Goal: Information Seeking & Learning: Learn about a topic

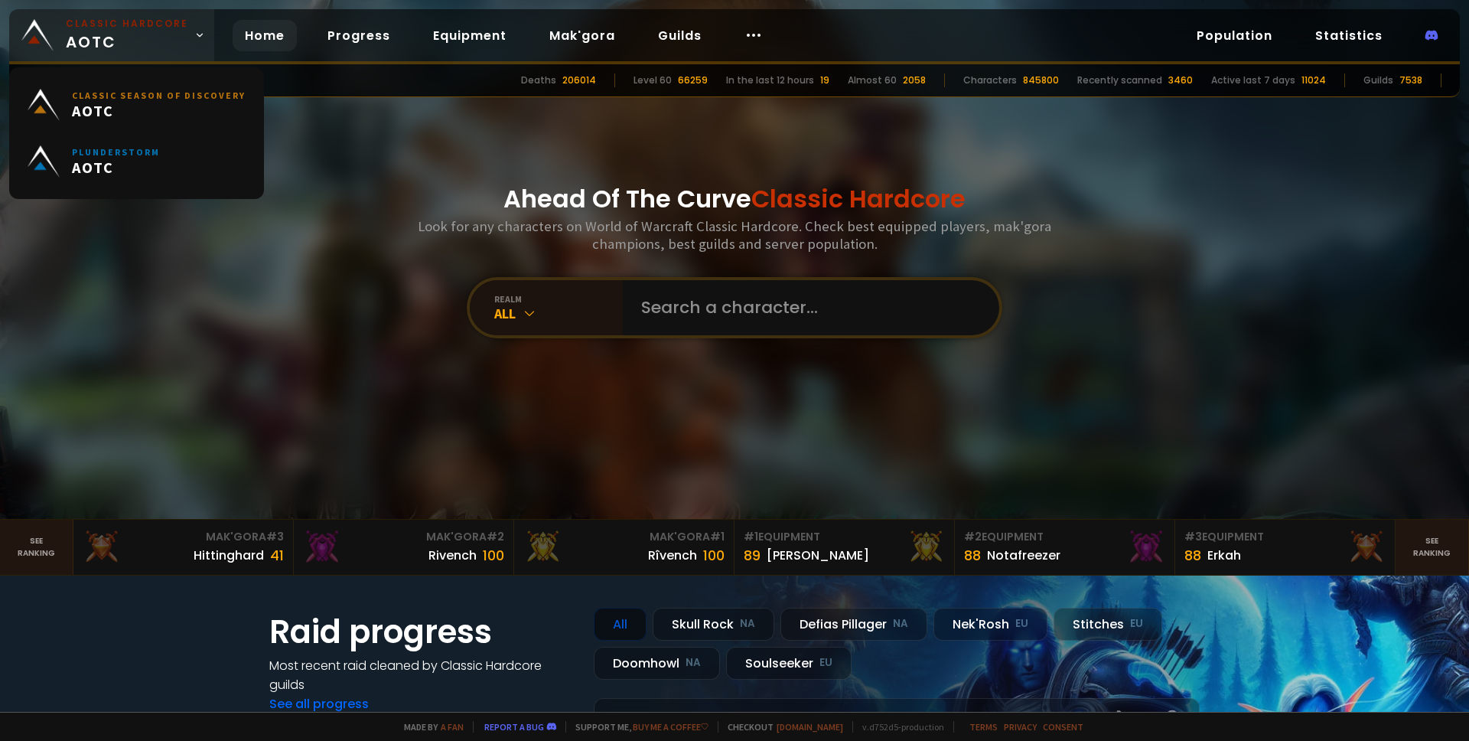
click at [194, 41] on link "Classic Hardcore AOTC" at bounding box center [111, 35] width 205 height 52
click at [375, 191] on div "Ahead Of The Curve Classic Hardcore Look for any characters on World of Warcraf…" at bounding box center [735, 259] width 922 height 519
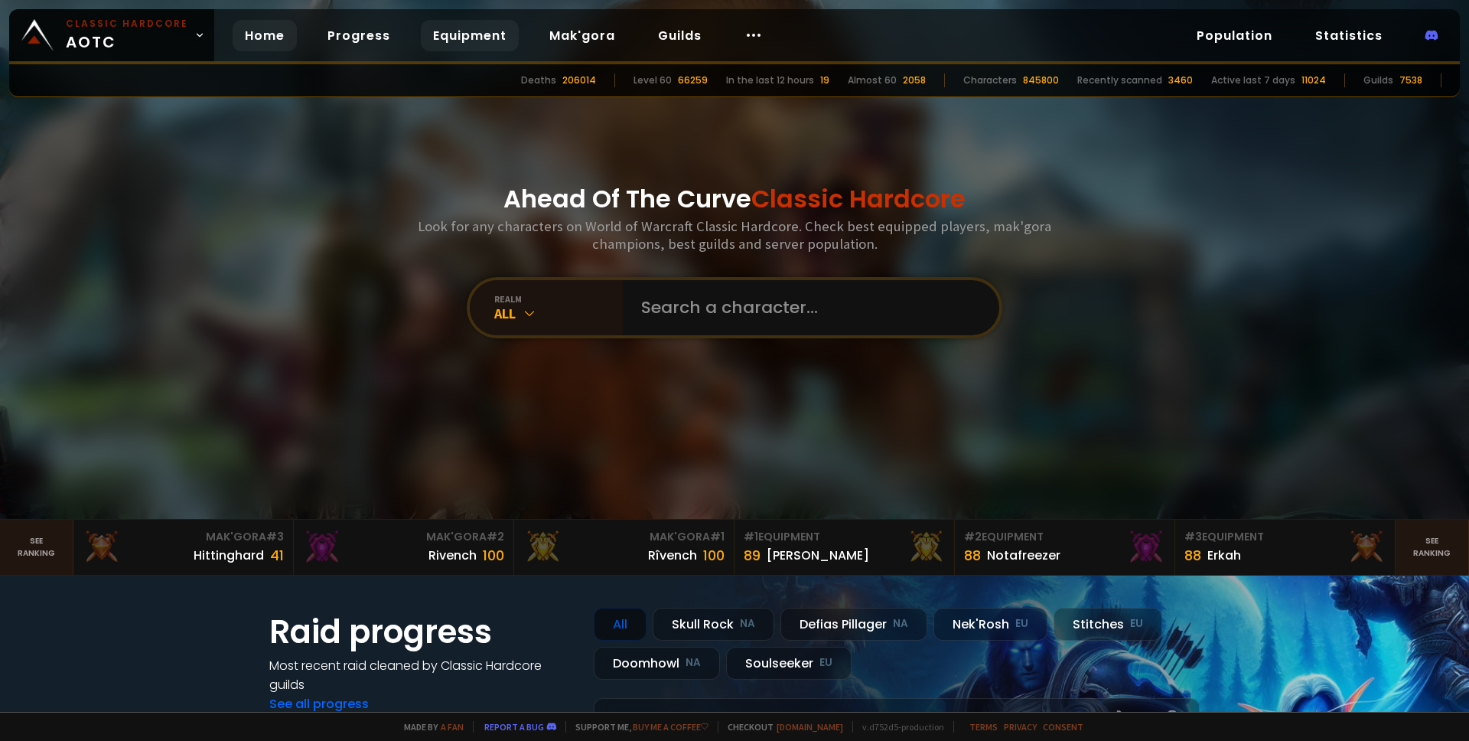
click at [456, 41] on link "Equipment" at bounding box center [470, 35] width 98 height 31
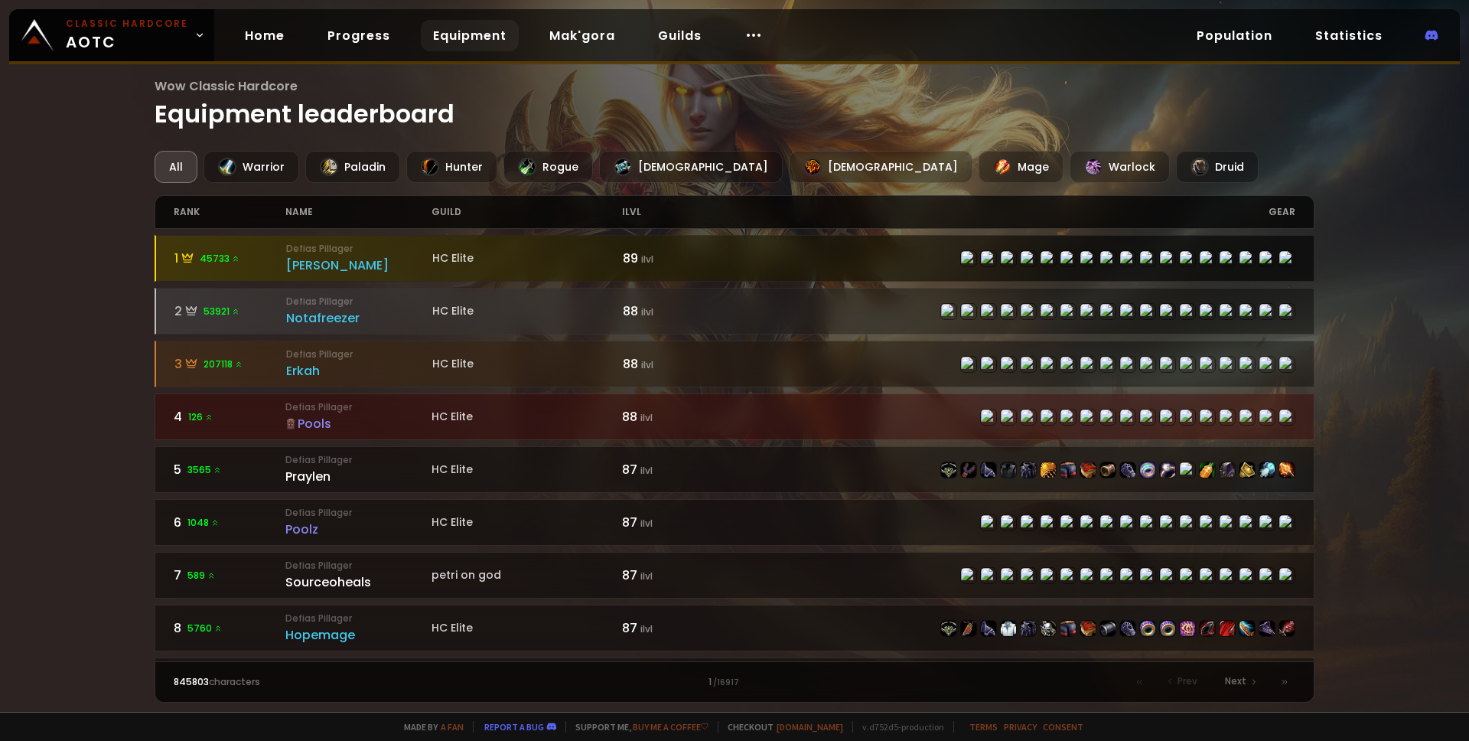
click at [314, 266] on div "[PERSON_NAME]" at bounding box center [359, 265] width 146 height 19
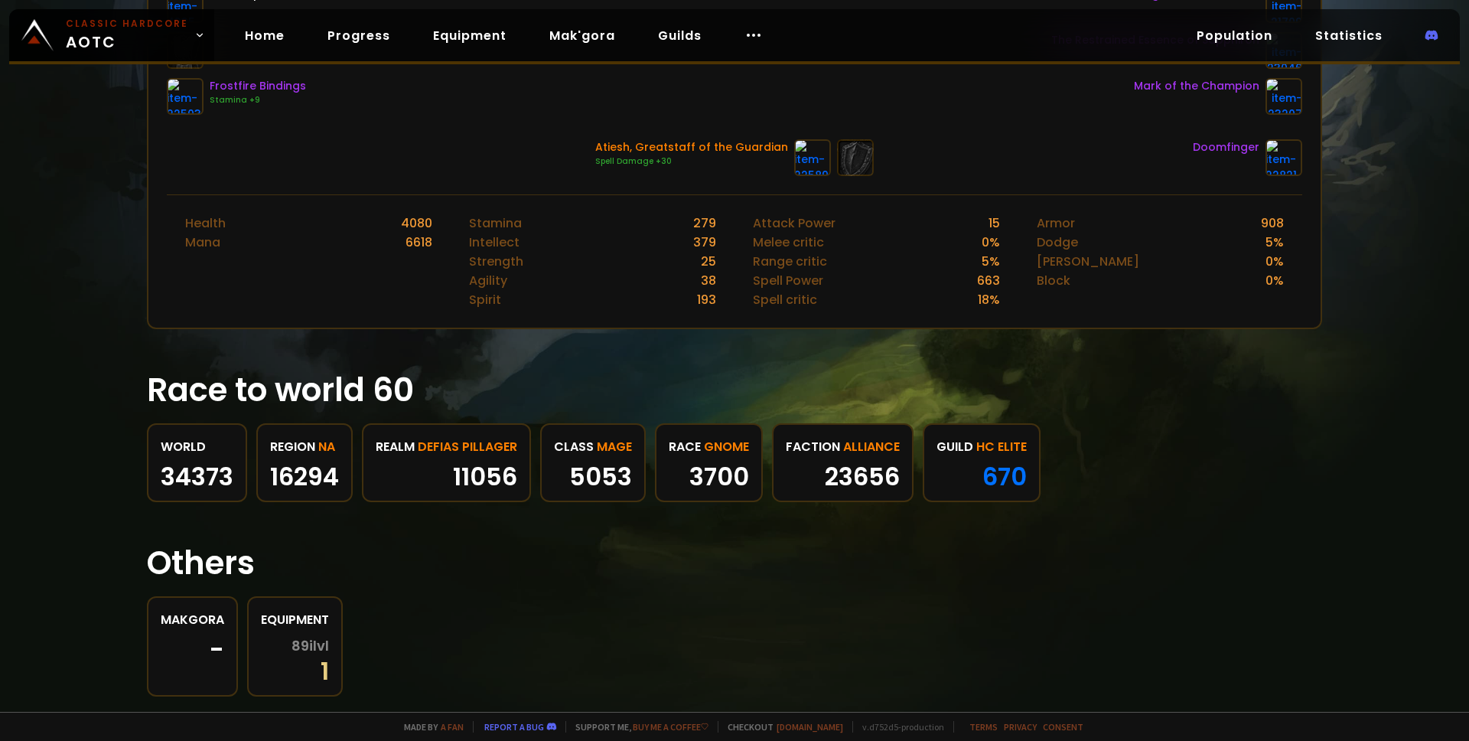
scroll to position [569, 0]
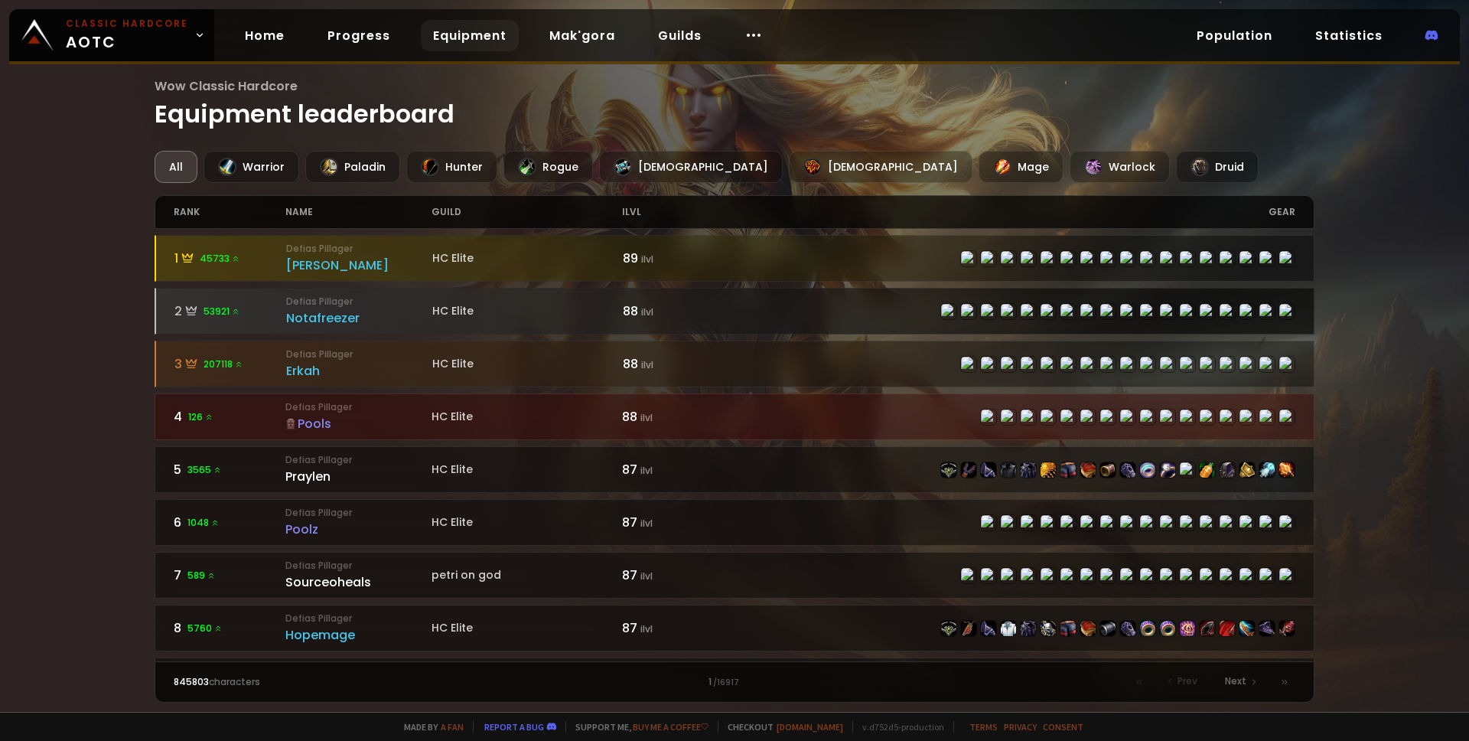
click at [319, 312] on div "Notafreezer" at bounding box center [359, 317] width 146 height 19
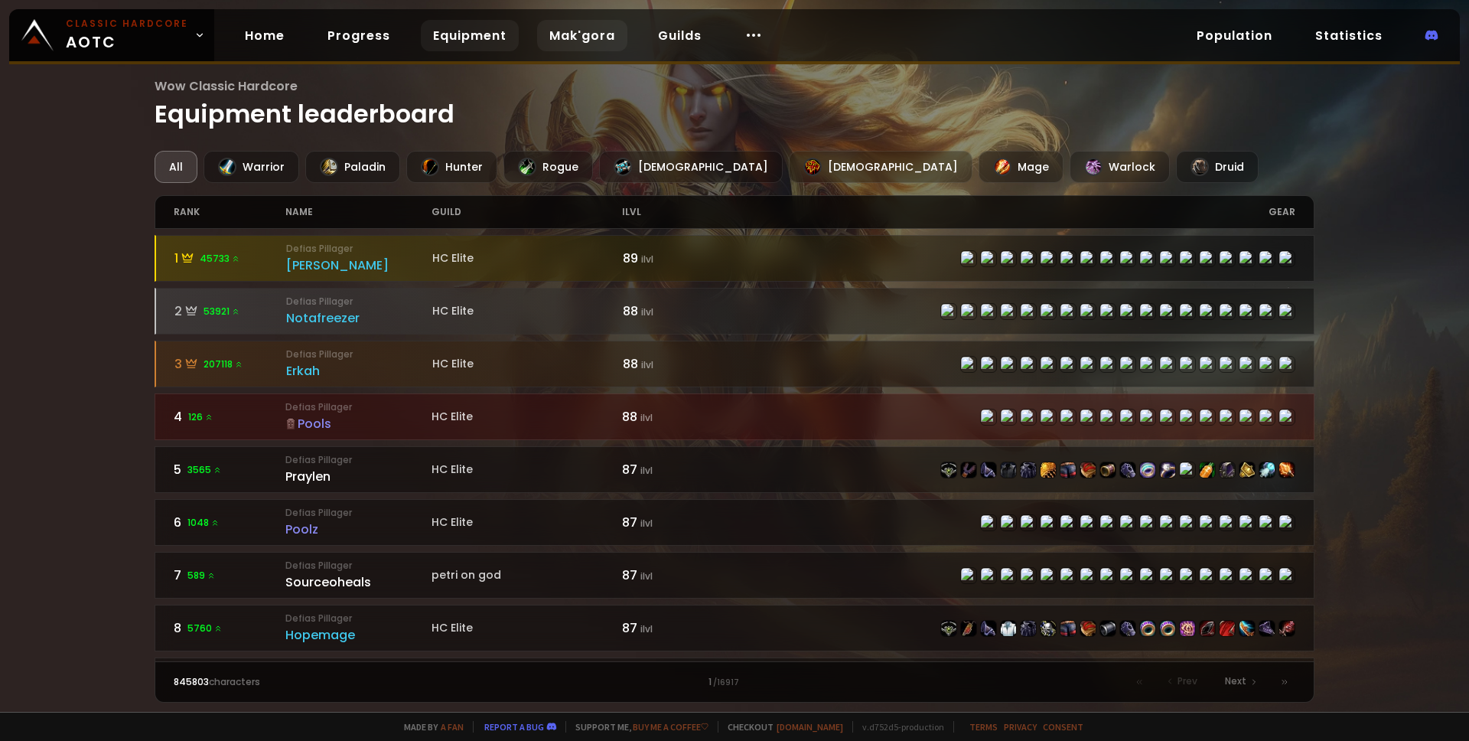
click at [574, 51] on div "Home Progress Equipment Mak'gora Guilds" at bounding box center [503, 36] width 579 height 50
click at [579, 37] on link "Mak'gora" at bounding box center [582, 35] width 90 height 31
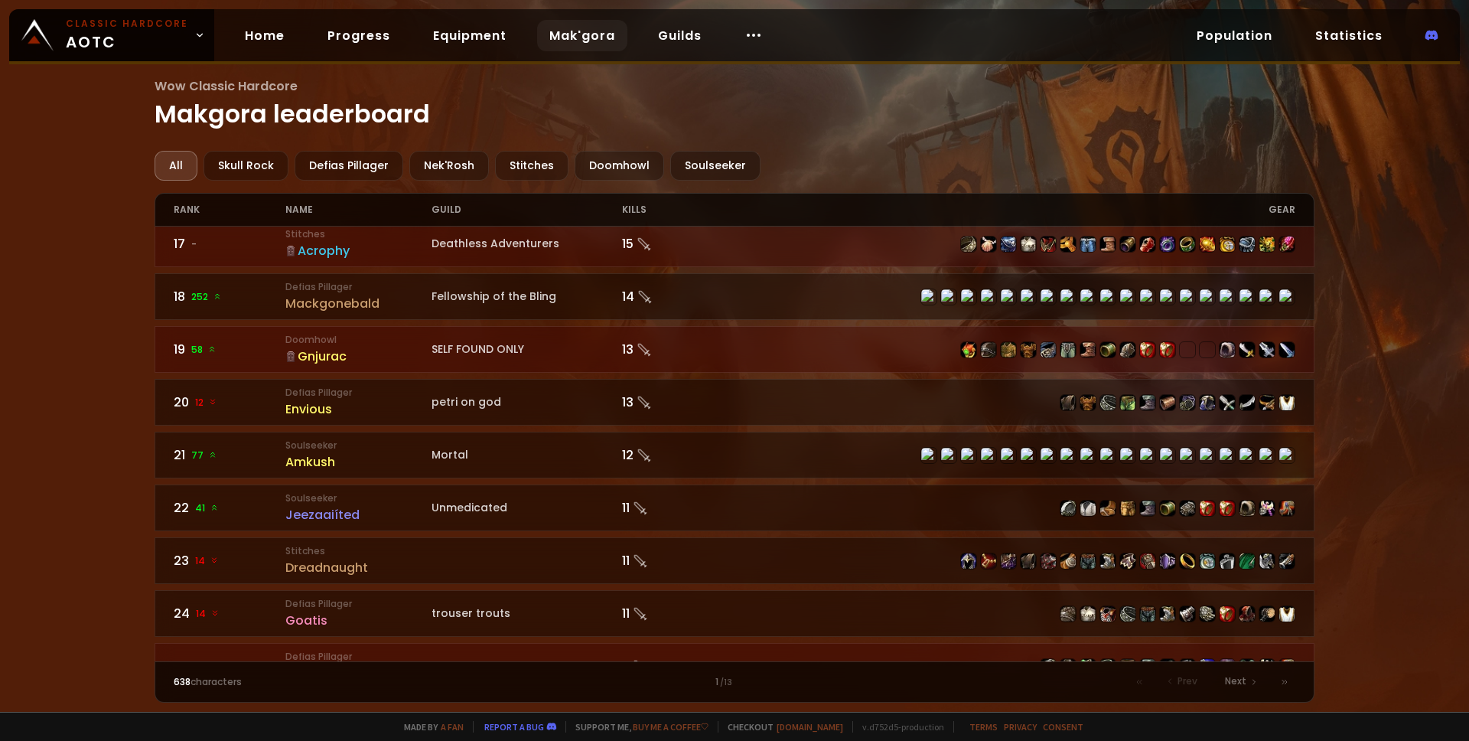
scroll to position [1043, 0]
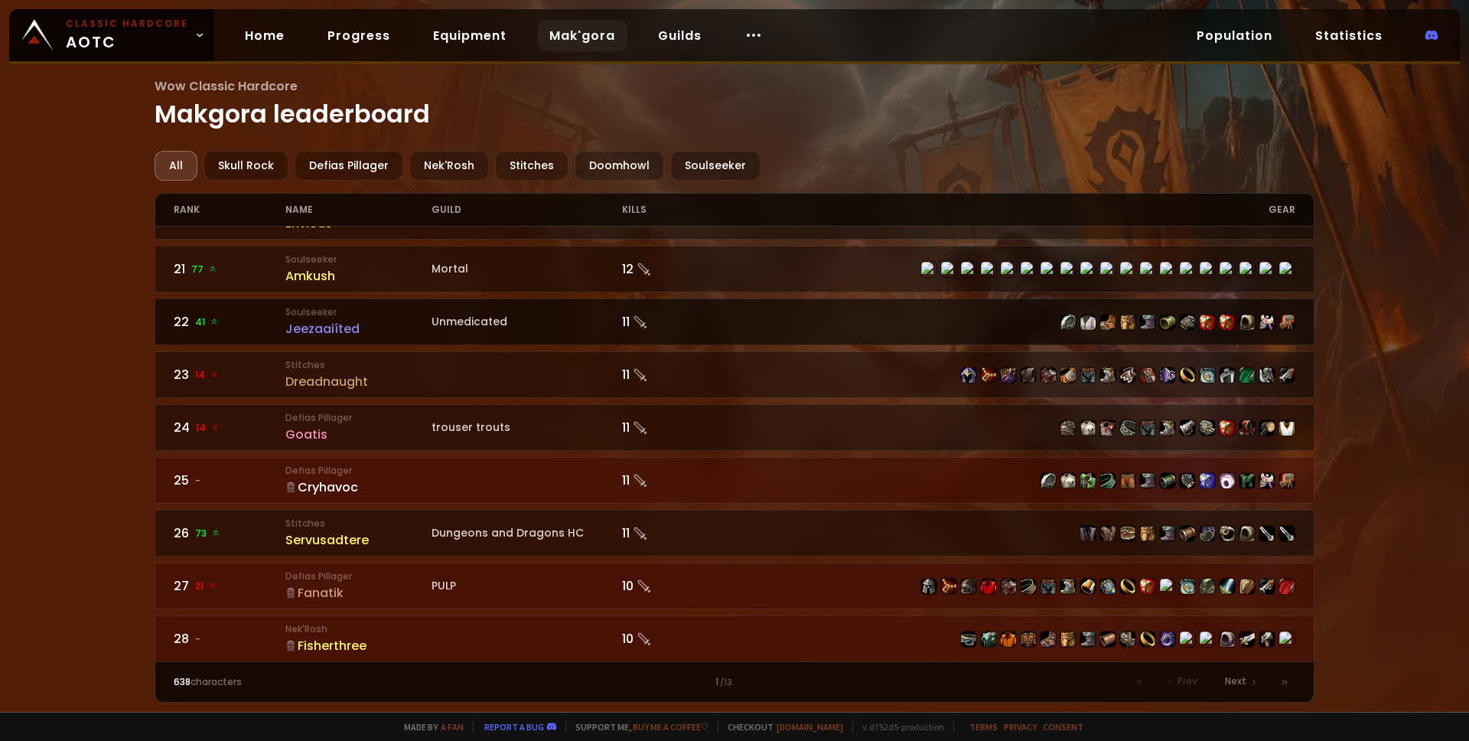
click at [1280, 324] on img at bounding box center [1287, 322] width 15 height 15
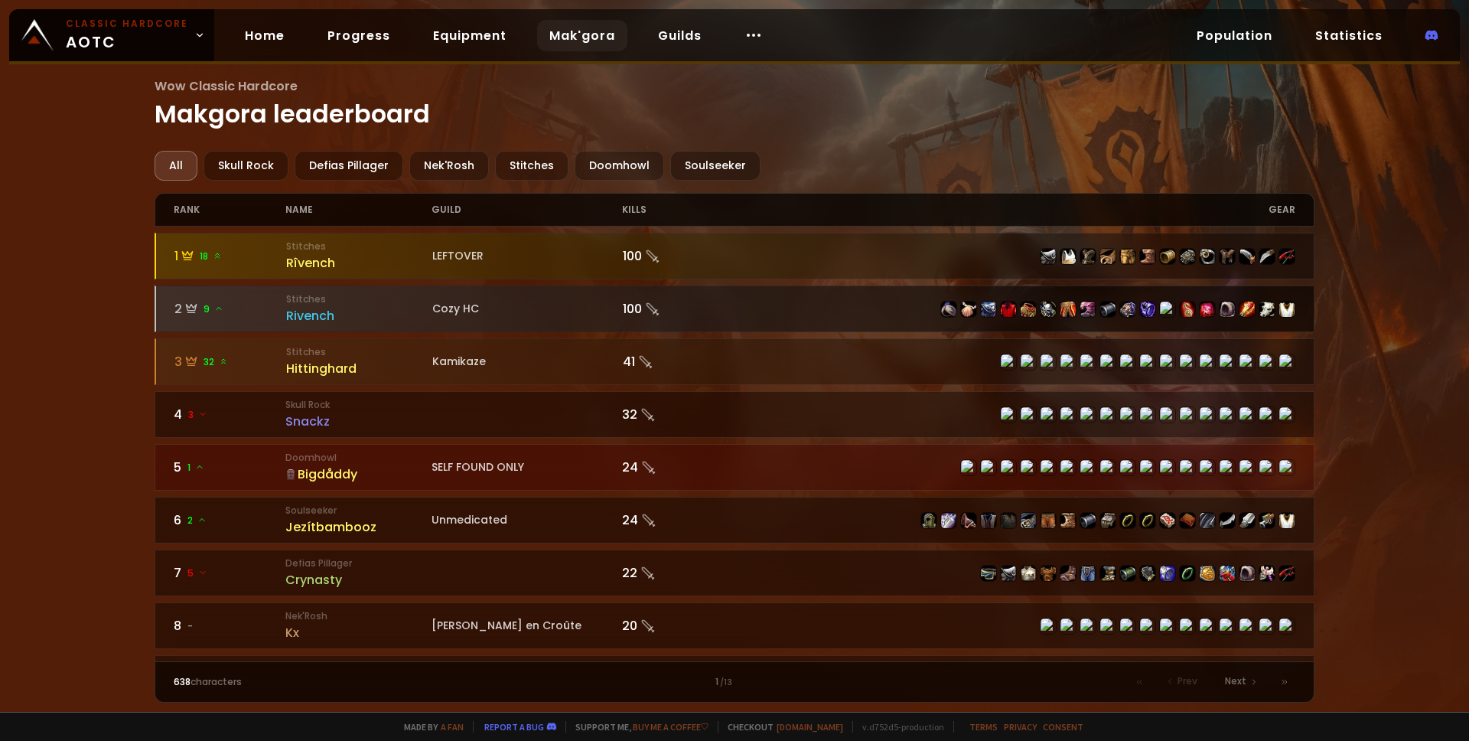
click at [567, 315] on div "Cozy HC" at bounding box center [527, 309] width 191 height 16
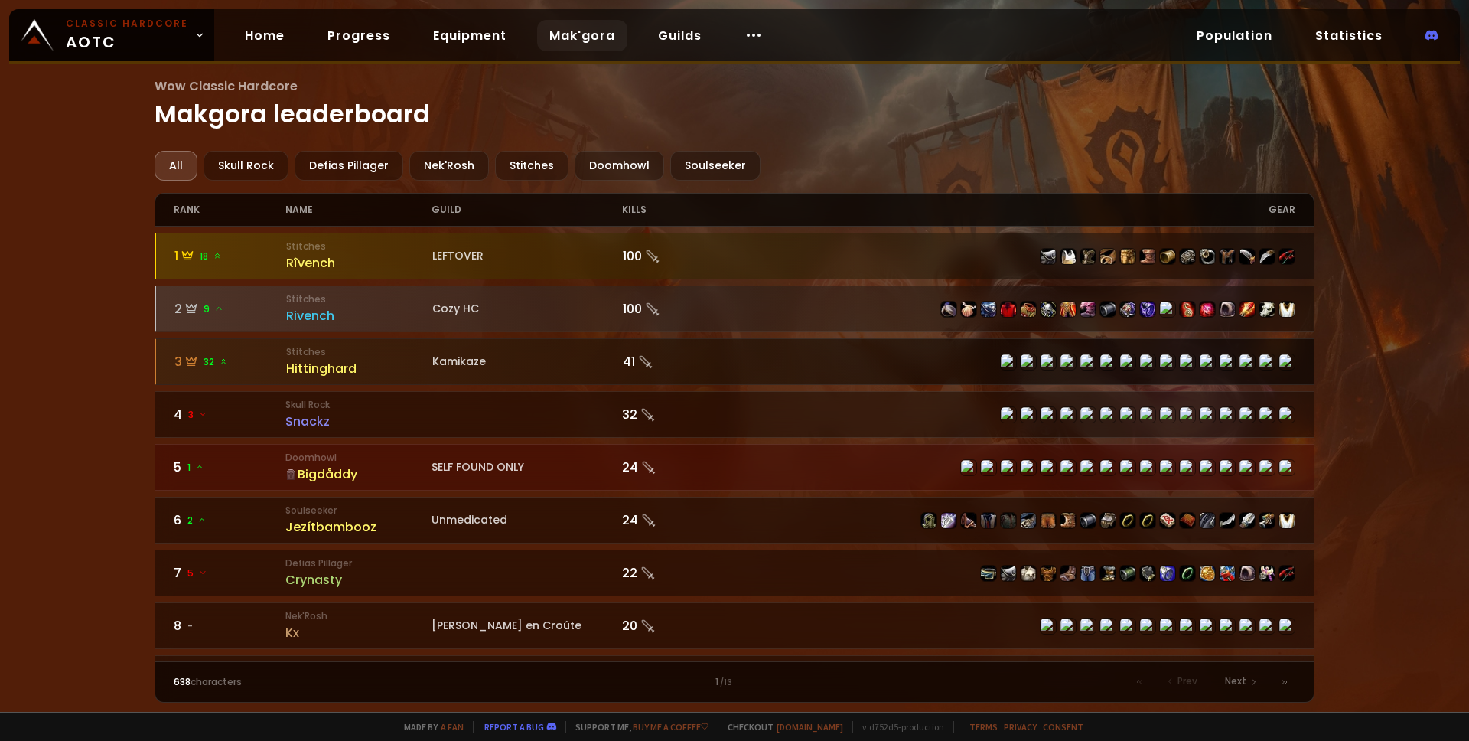
click at [318, 370] on div "Hittinghard" at bounding box center [359, 368] width 146 height 19
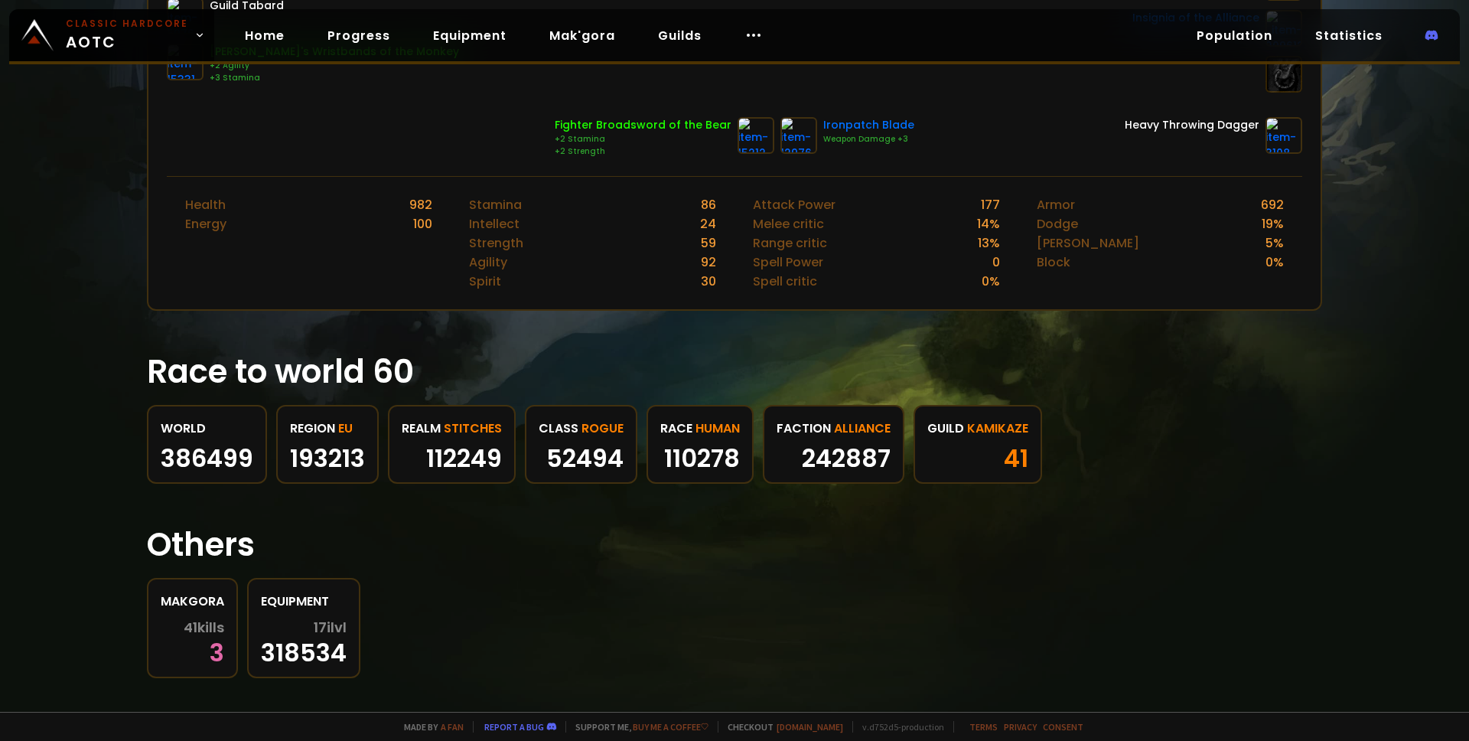
scroll to position [574, 0]
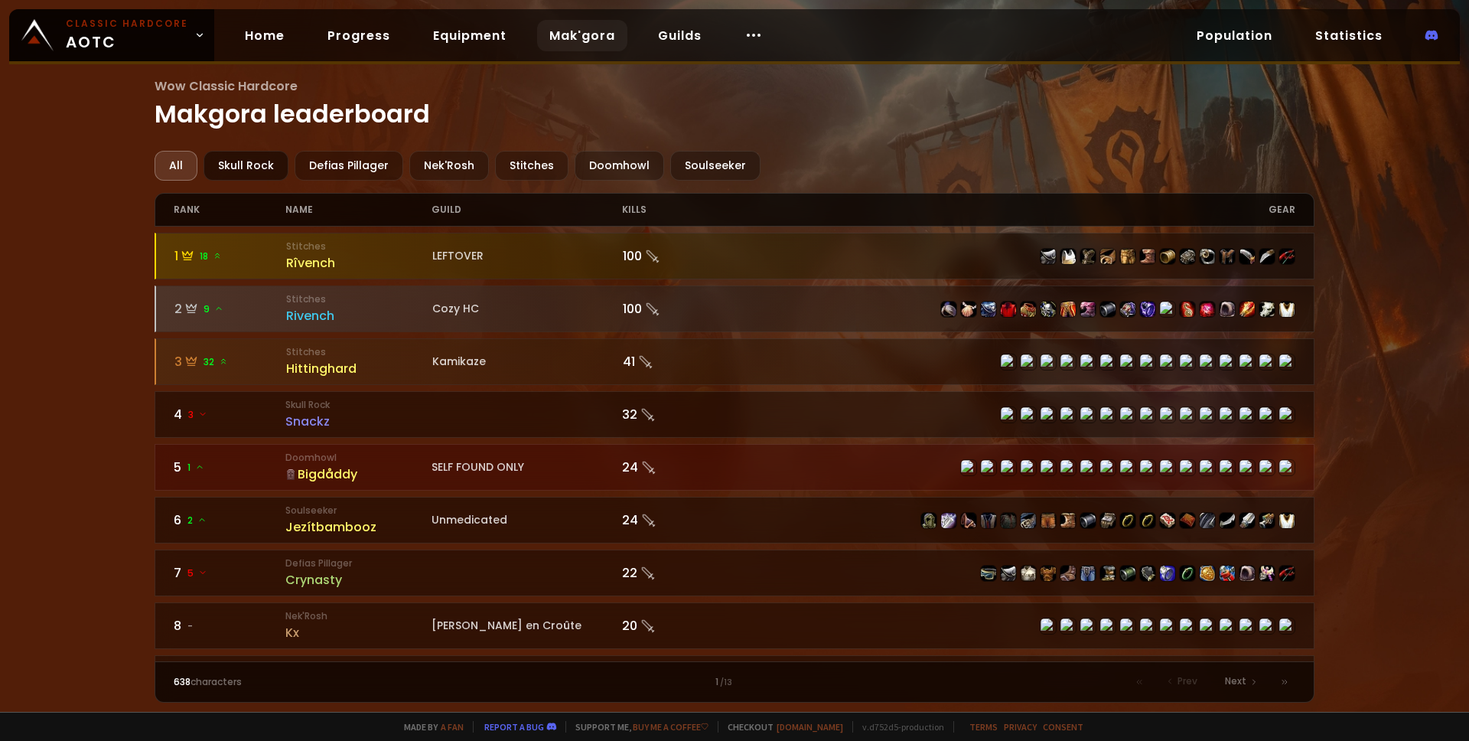
click at [242, 171] on div "Skull Rock" at bounding box center [246, 166] width 85 height 30
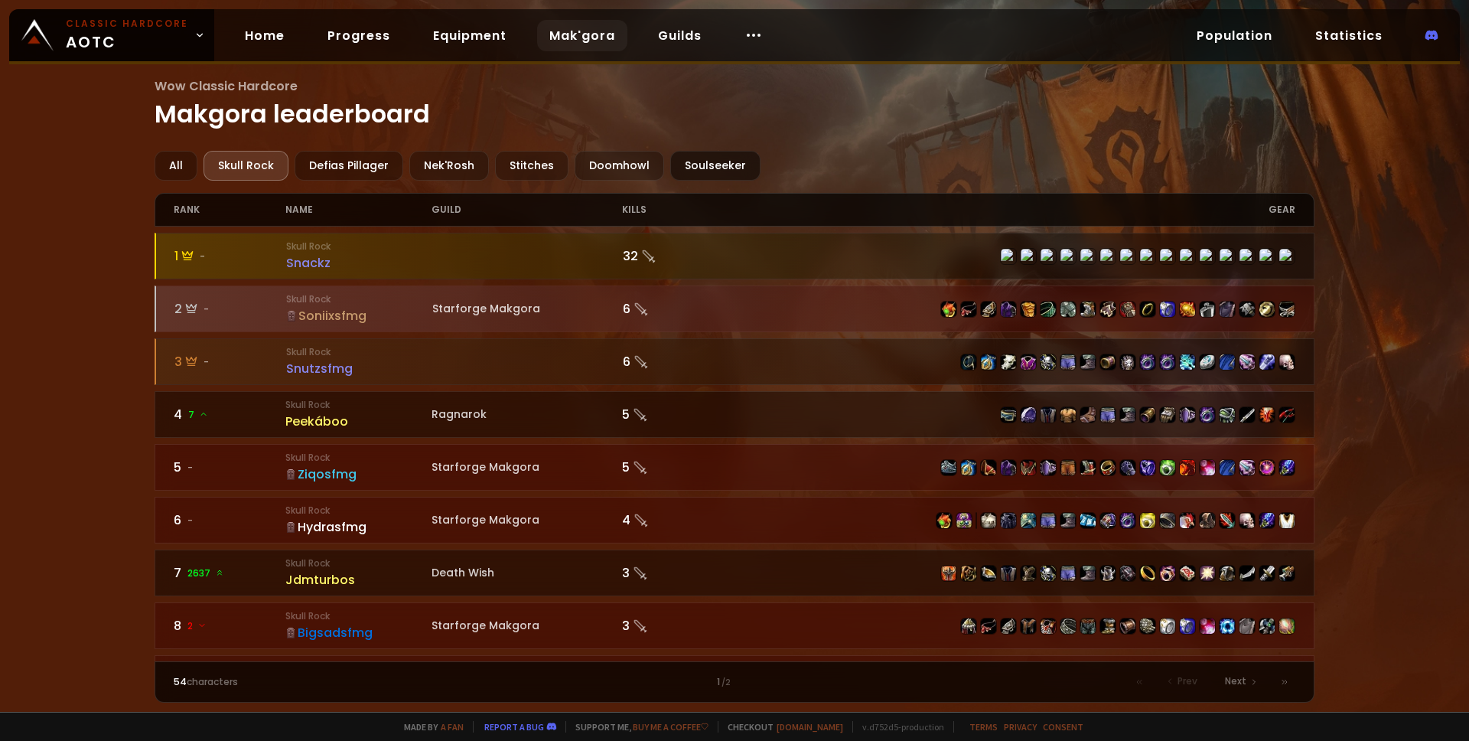
click at [722, 158] on div "Soulseeker" at bounding box center [715, 166] width 90 height 30
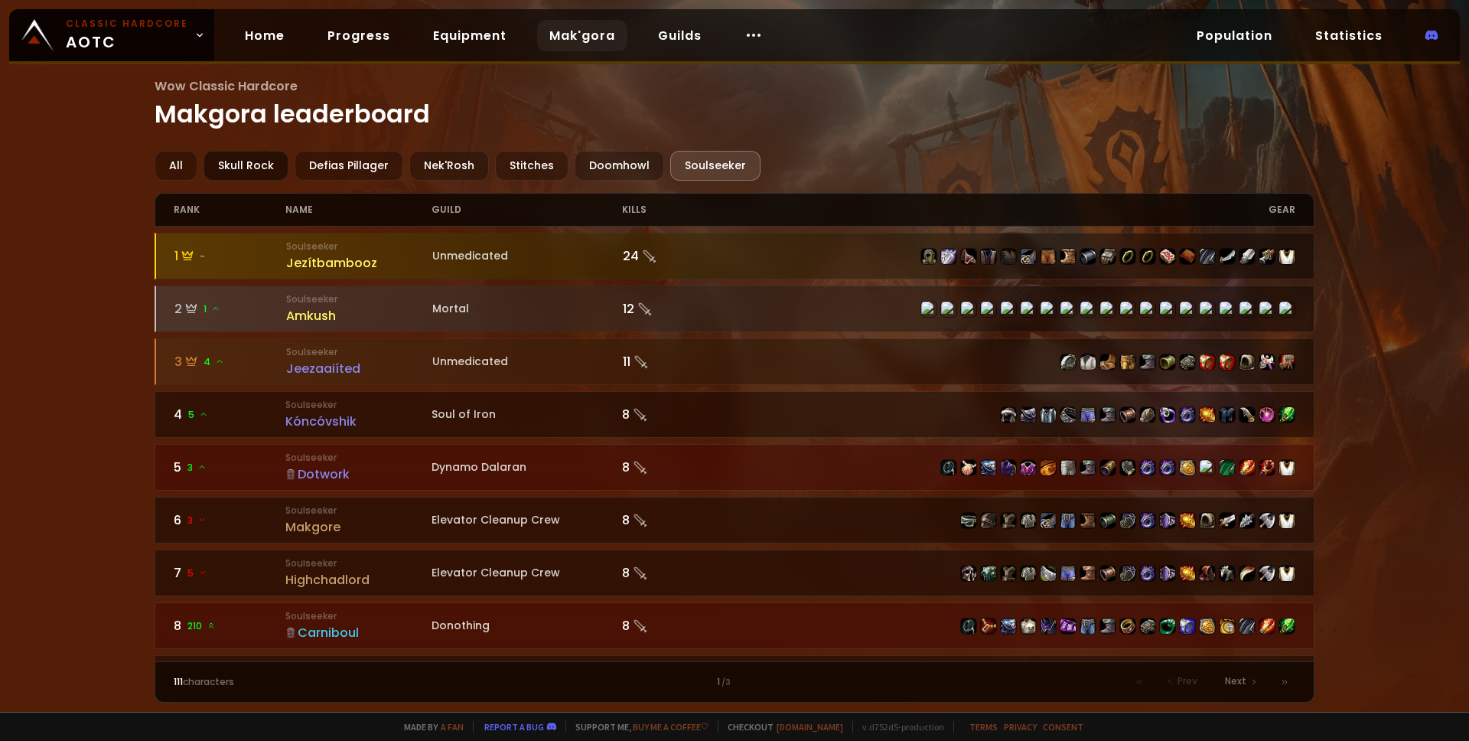
click at [256, 167] on div "Skull Rock" at bounding box center [246, 166] width 85 height 30
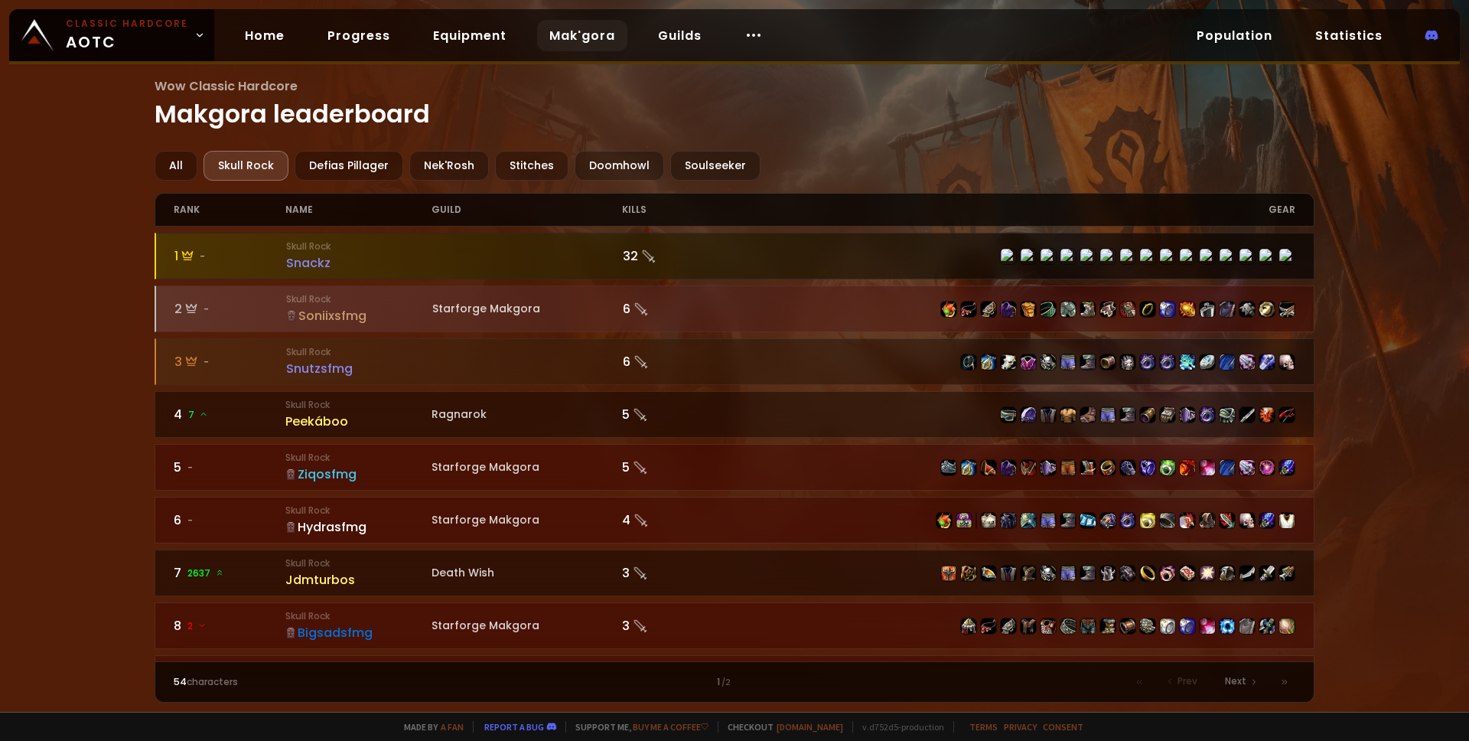
click at [315, 267] on div "Snackz" at bounding box center [359, 262] width 146 height 19
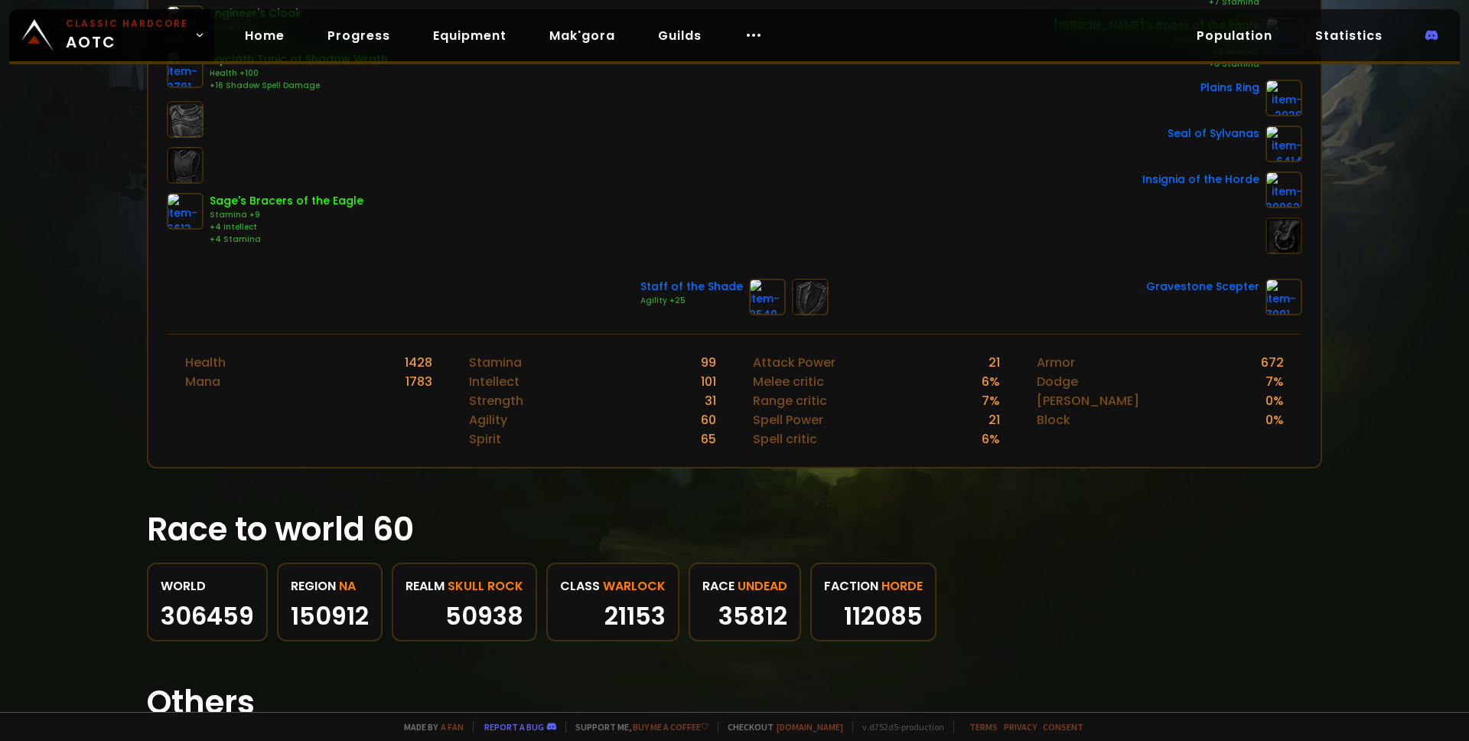
scroll to position [445, 0]
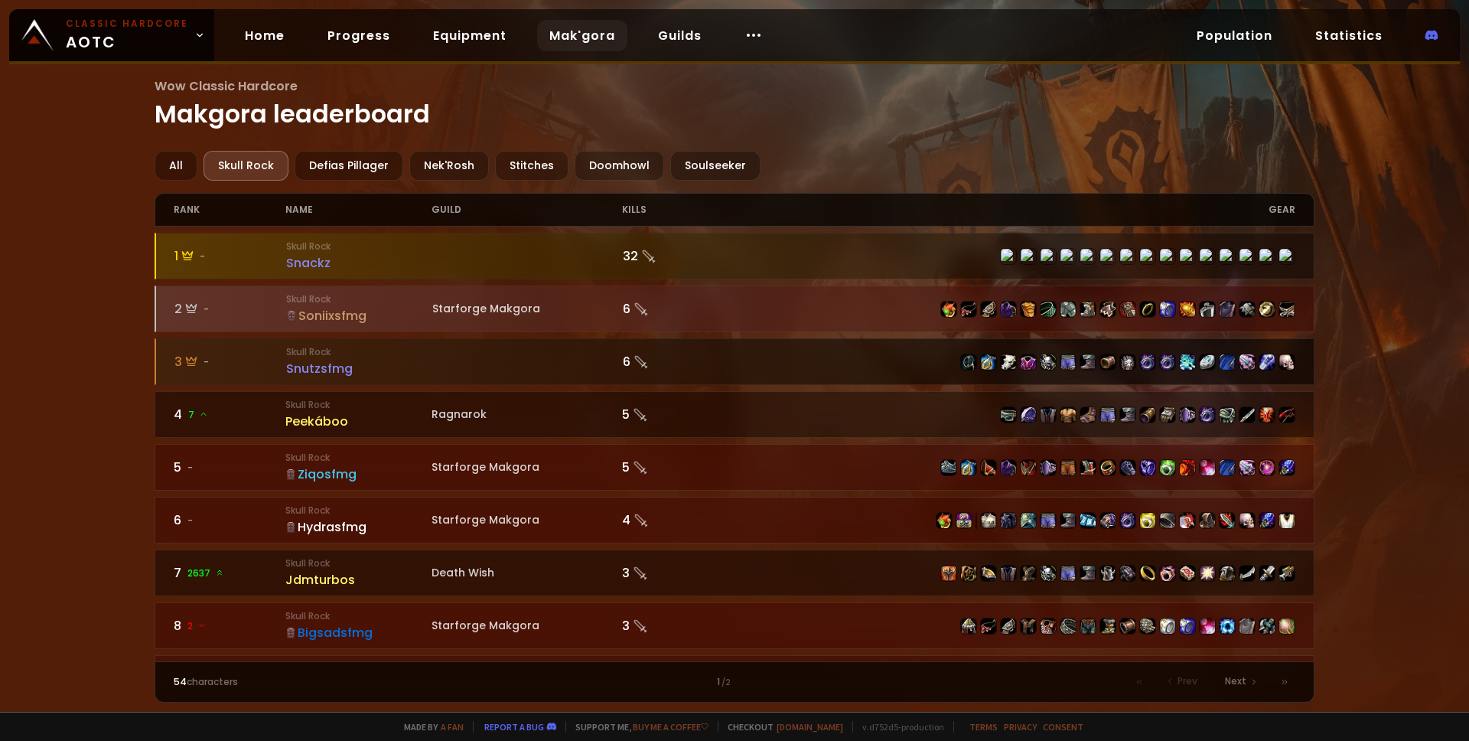
click at [315, 370] on div "Snutzsfmg" at bounding box center [359, 368] width 146 height 19
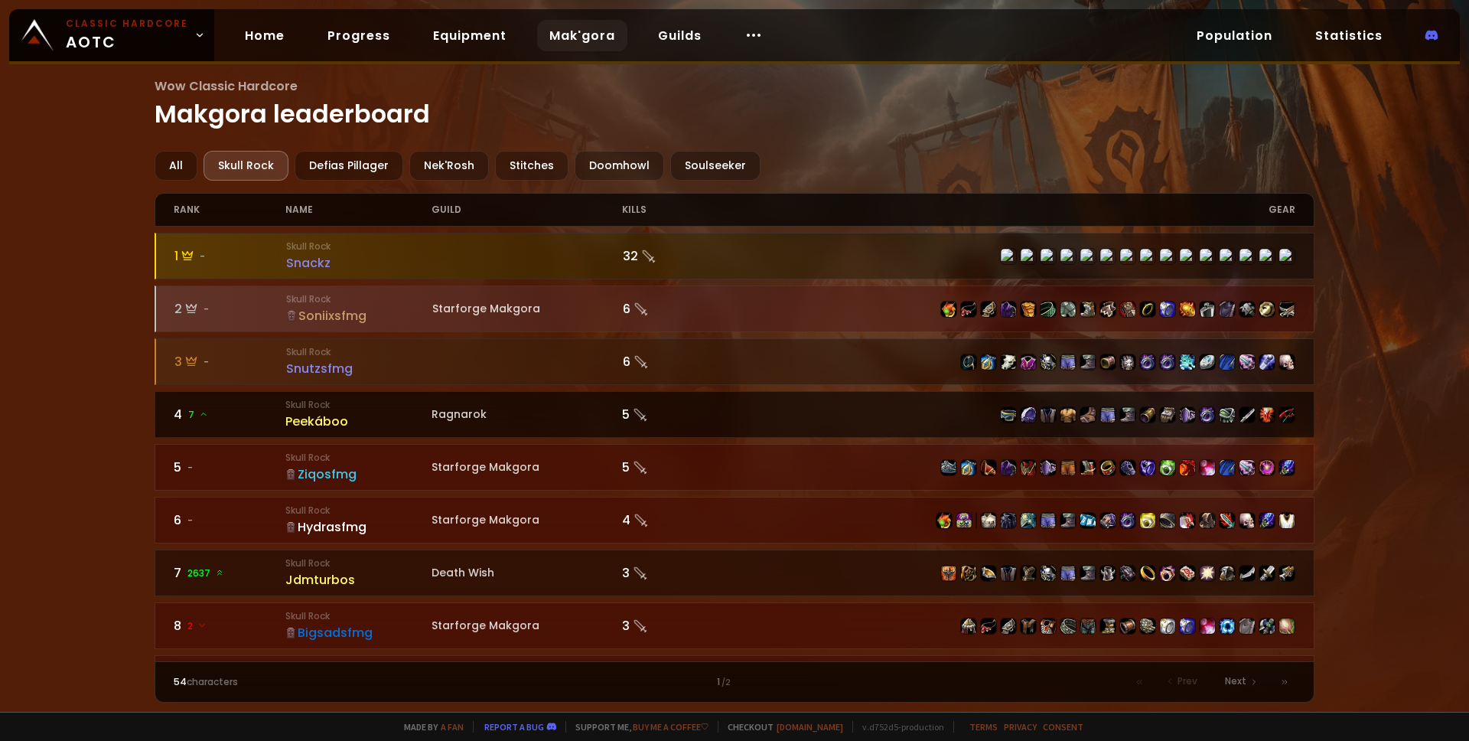
click at [337, 422] on div "Peekáboo" at bounding box center [358, 421] width 146 height 19
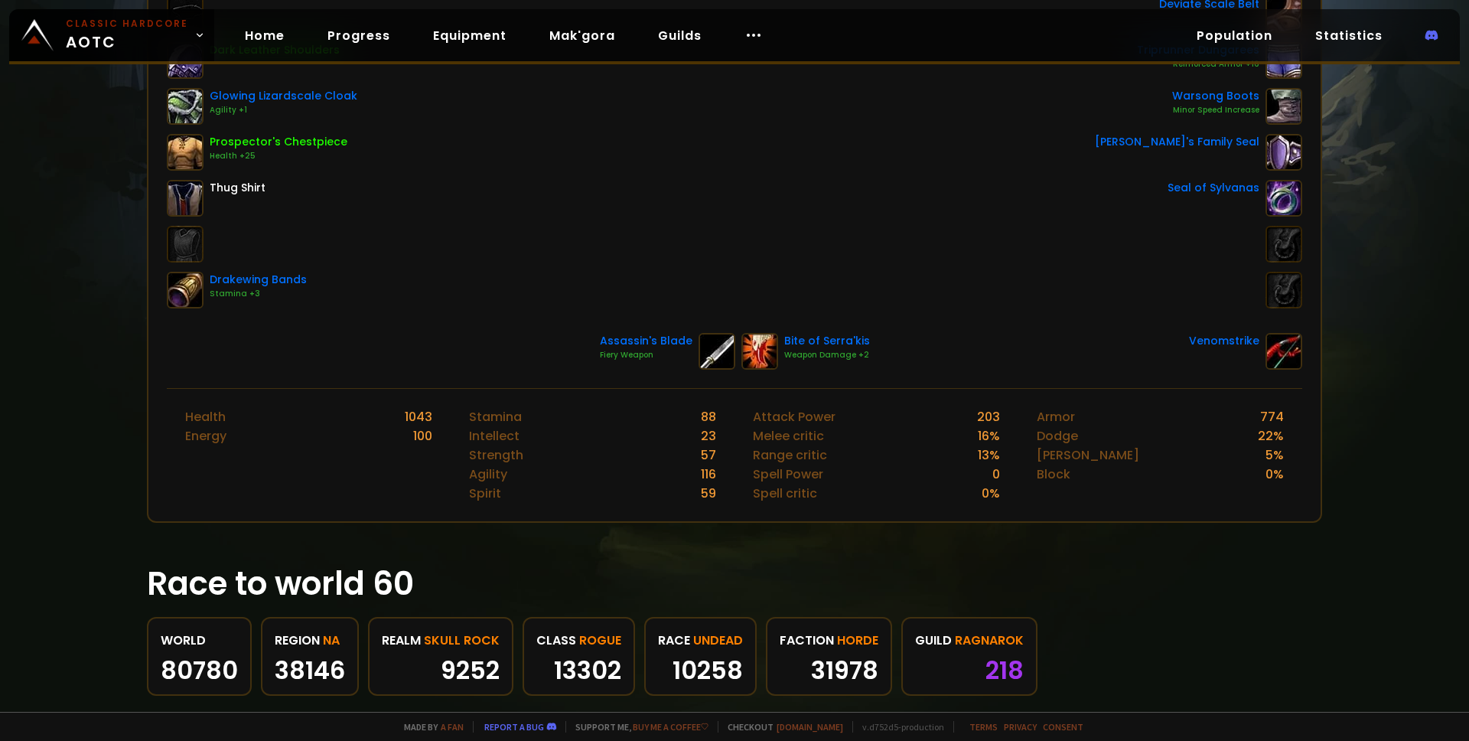
scroll to position [346, 0]
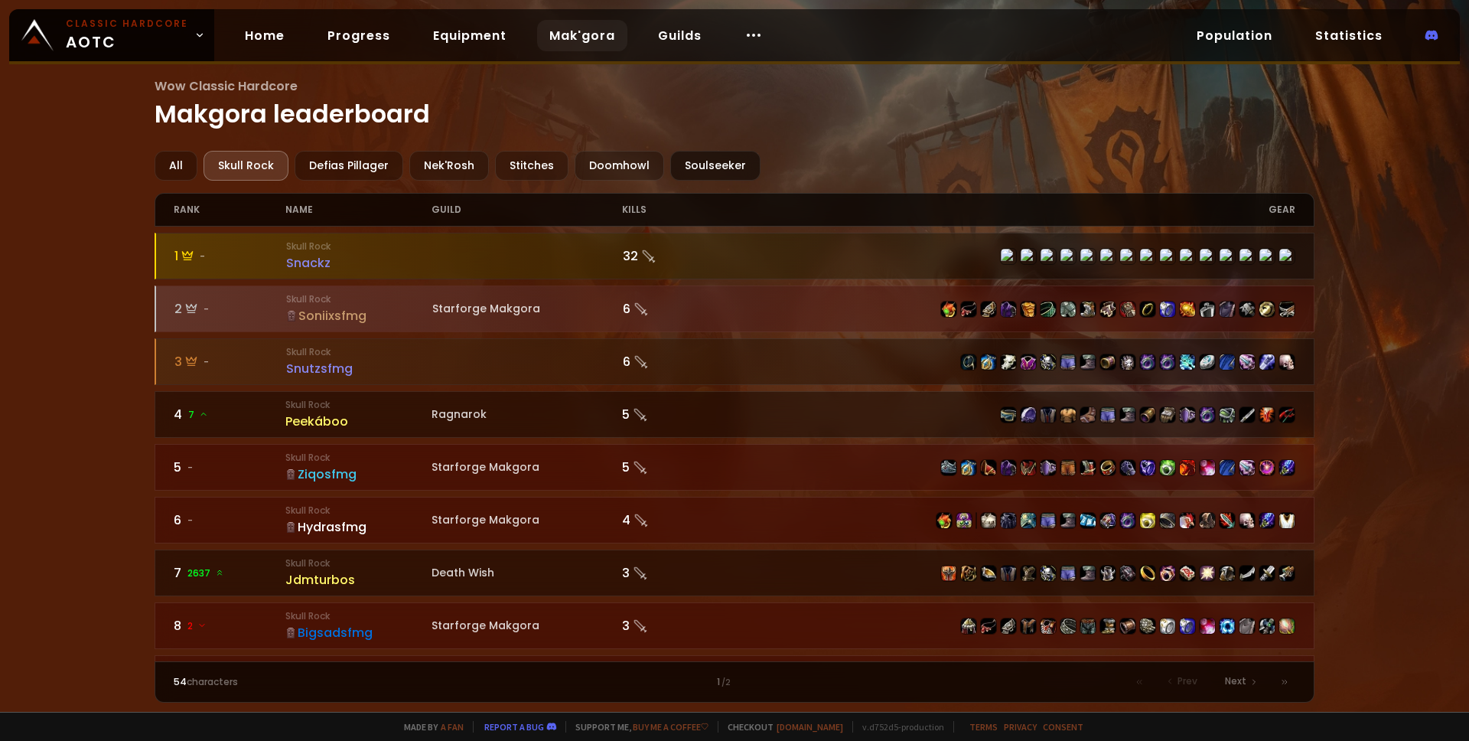
click at [689, 165] on div "Soulseeker" at bounding box center [715, 166] width 90 height 30
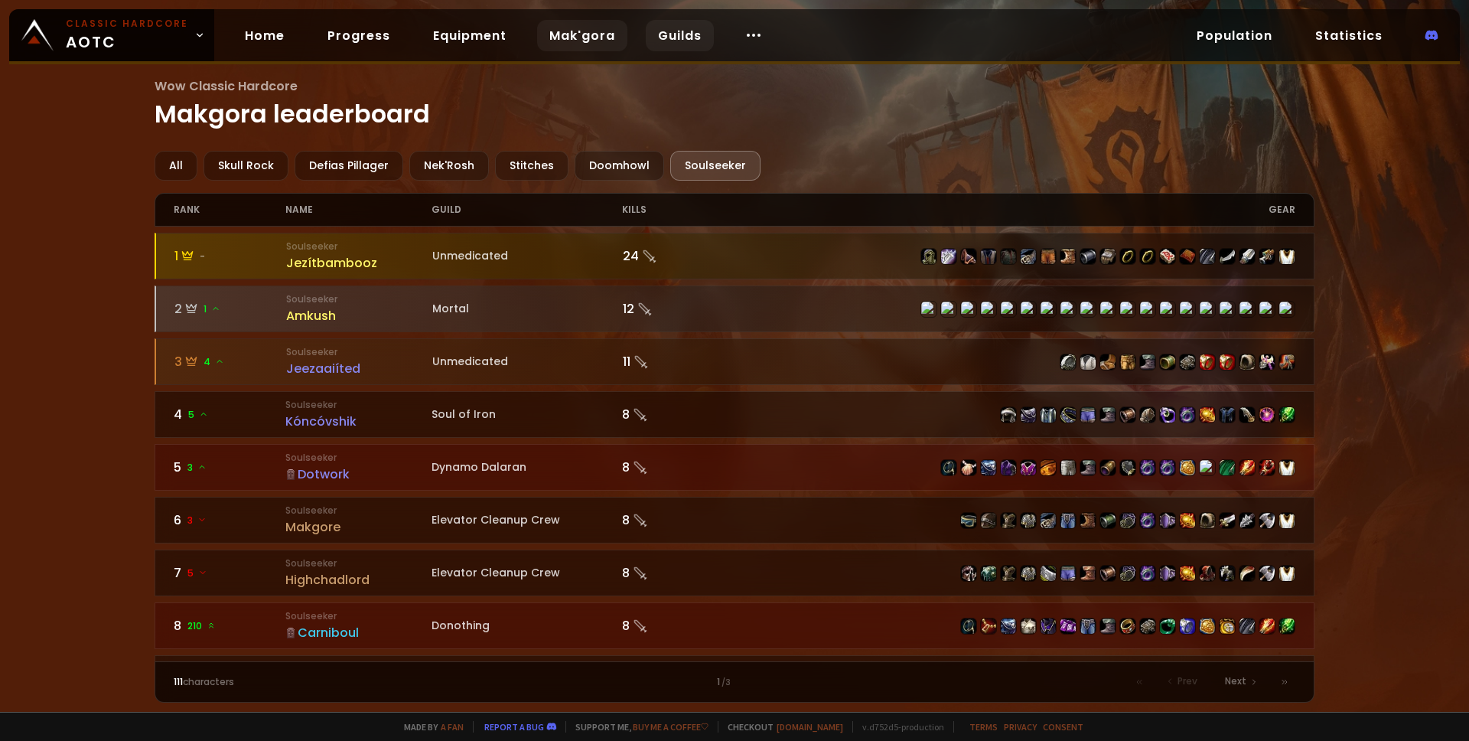
click at [654, 38] on link "Guilds" at bounding box center [680, 35] width 68 height 31
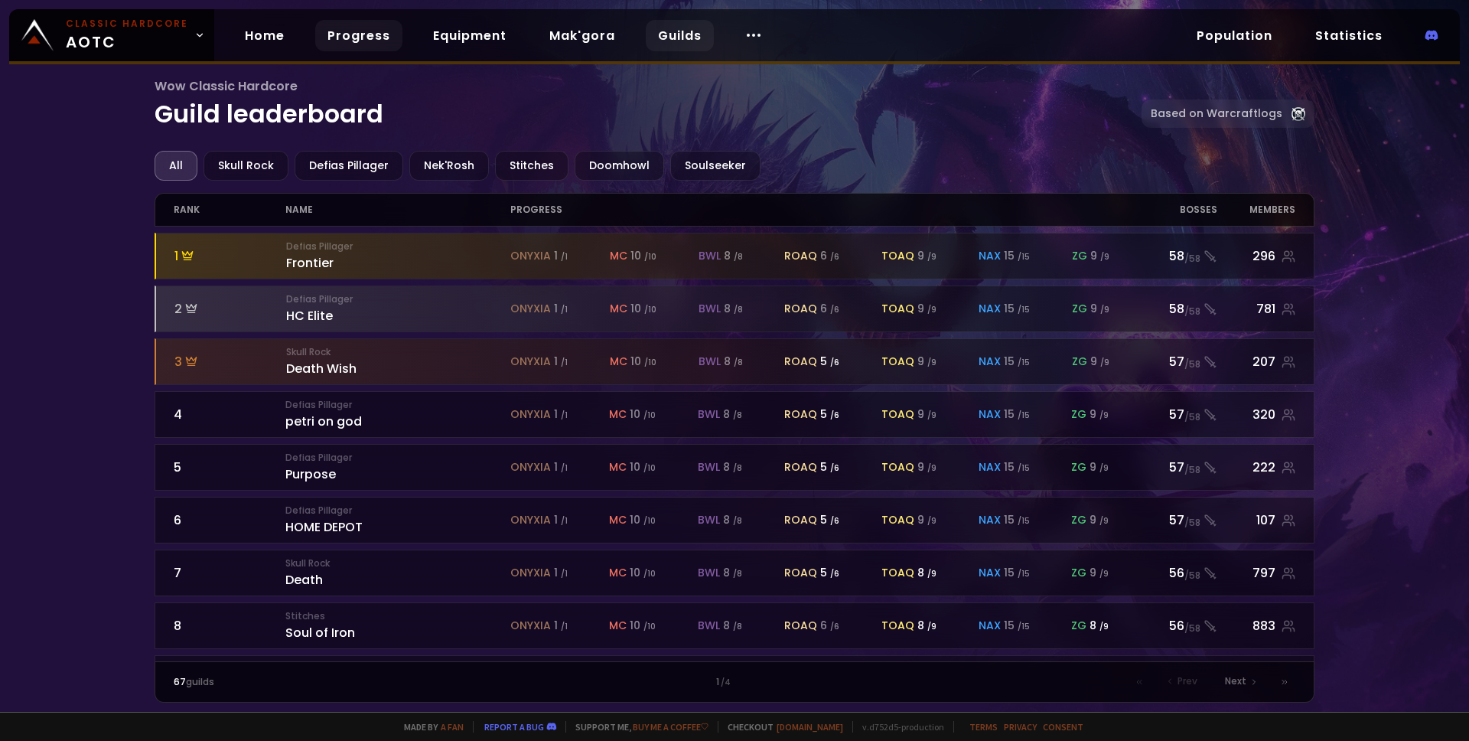
click at [340, 37] on link "Progress" at bounding box center [358, 35] width 87 height 31
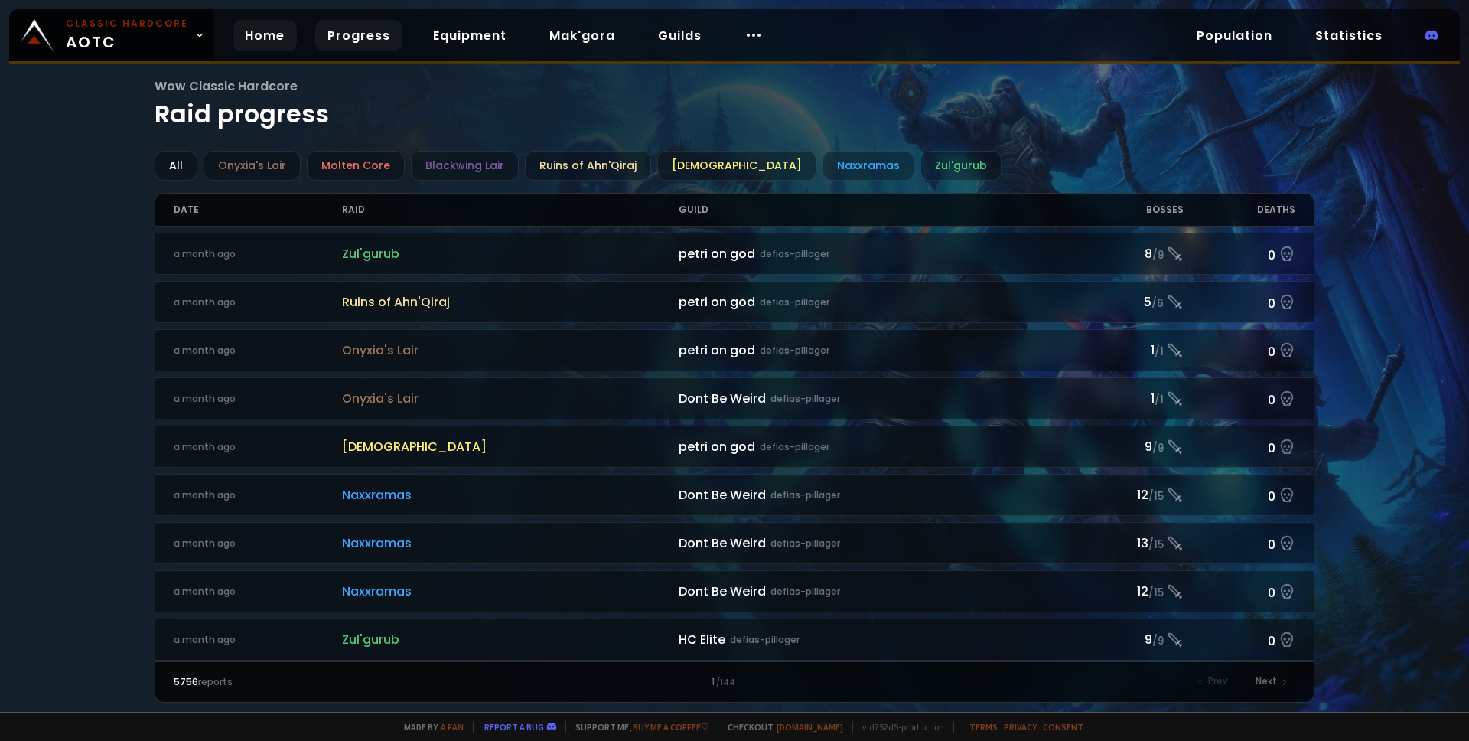
click at [266, 37] on link "Home" at bounding box center [265, 35] width 64 height 31
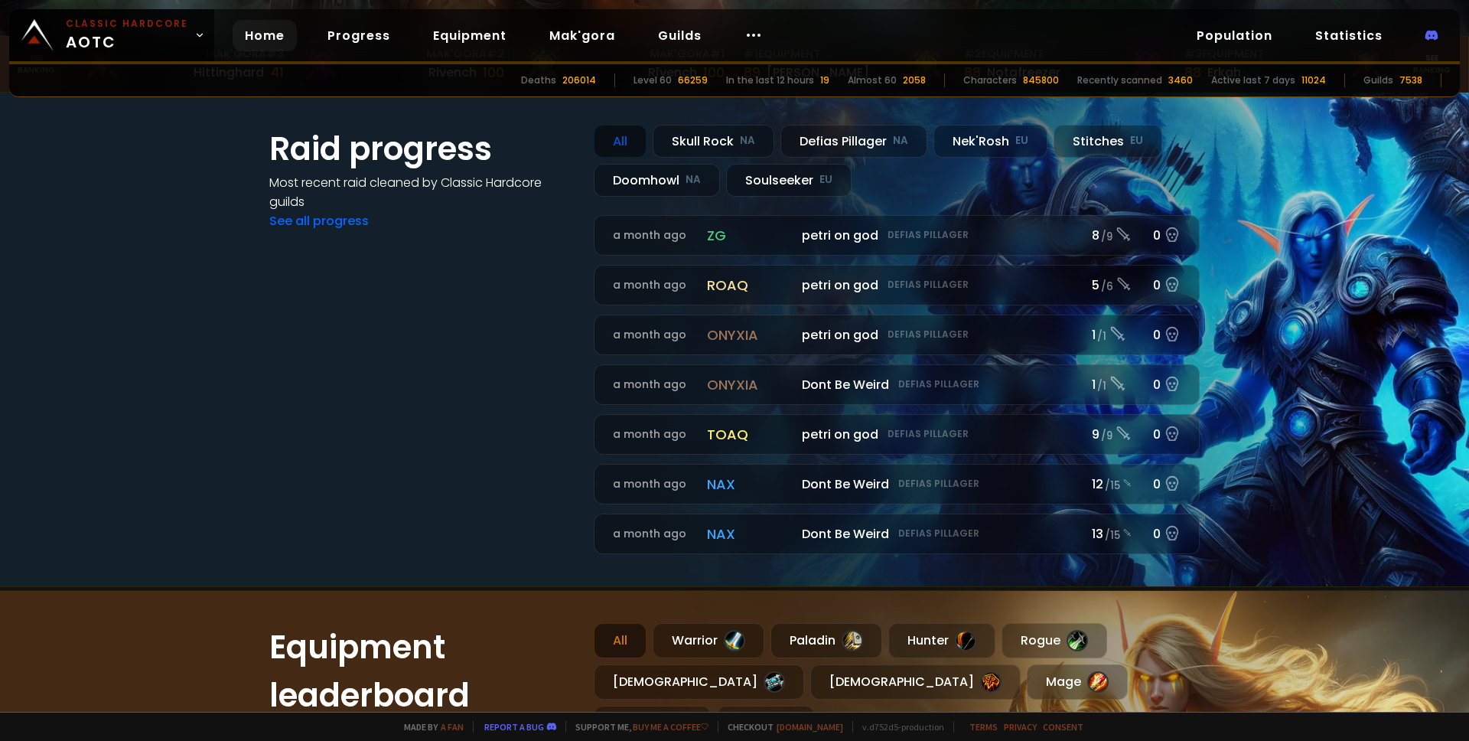
scroll to position [485, 0]
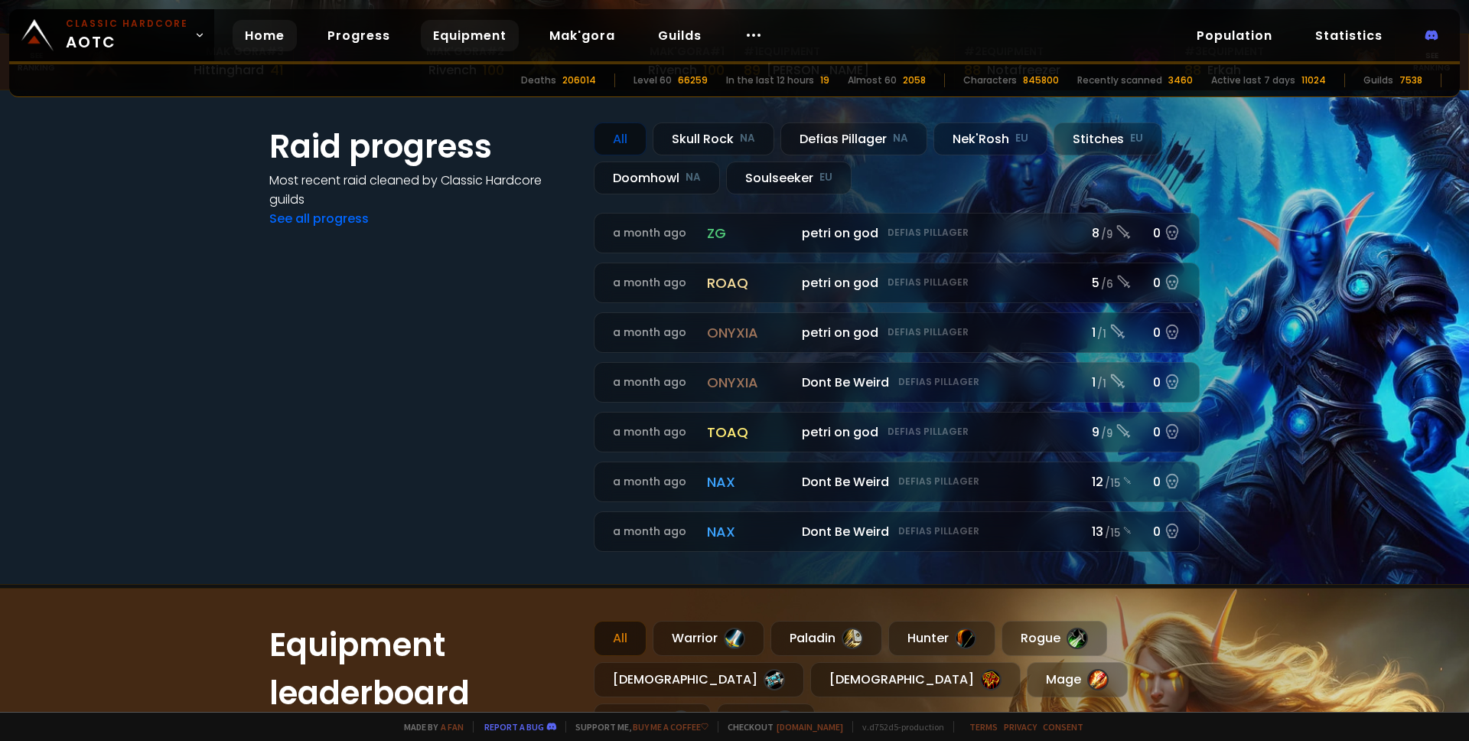
click at [486, 41] on link "Equipment" at bounding box center [470, 35] width 98 height 31
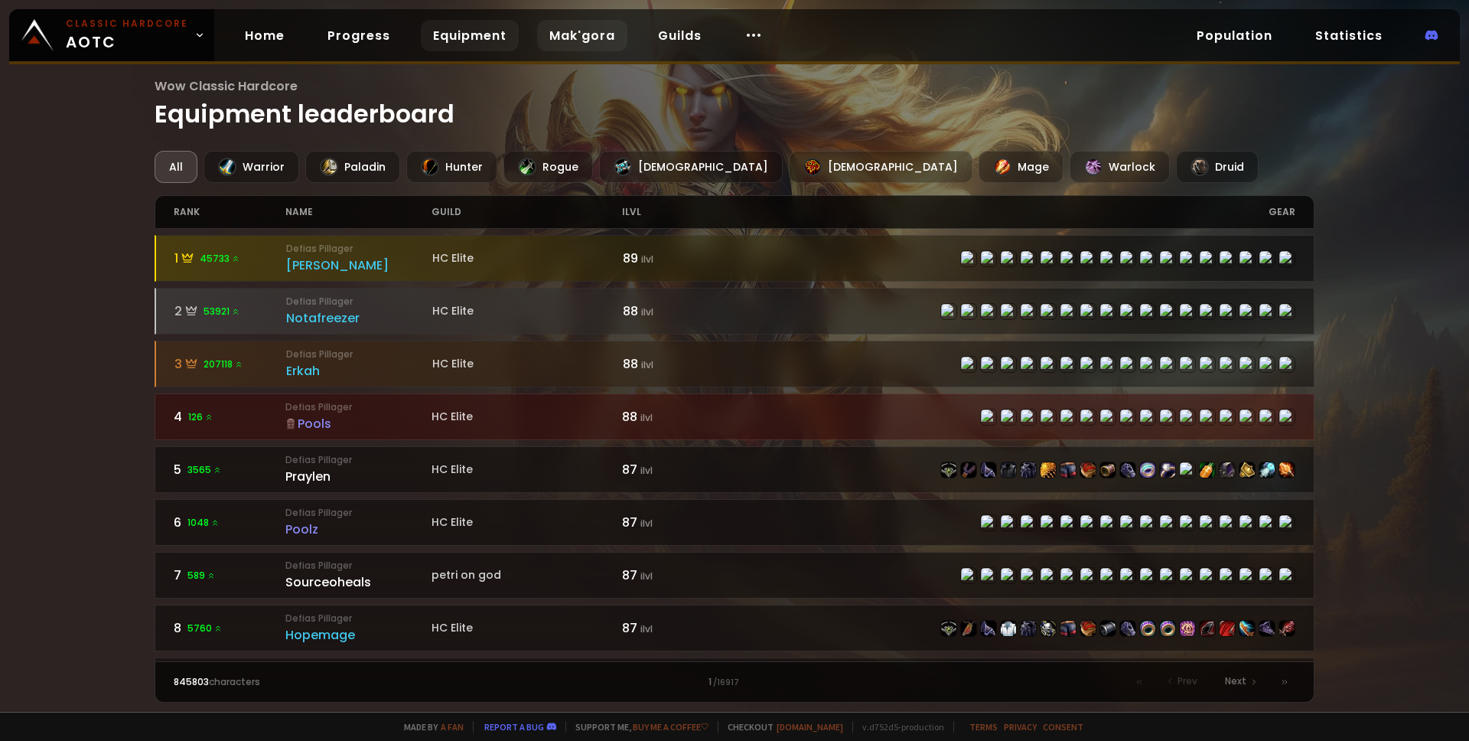
click at [562, 37] on link "Mak'gora" at bounding box center [582, 35] width 90 height 31
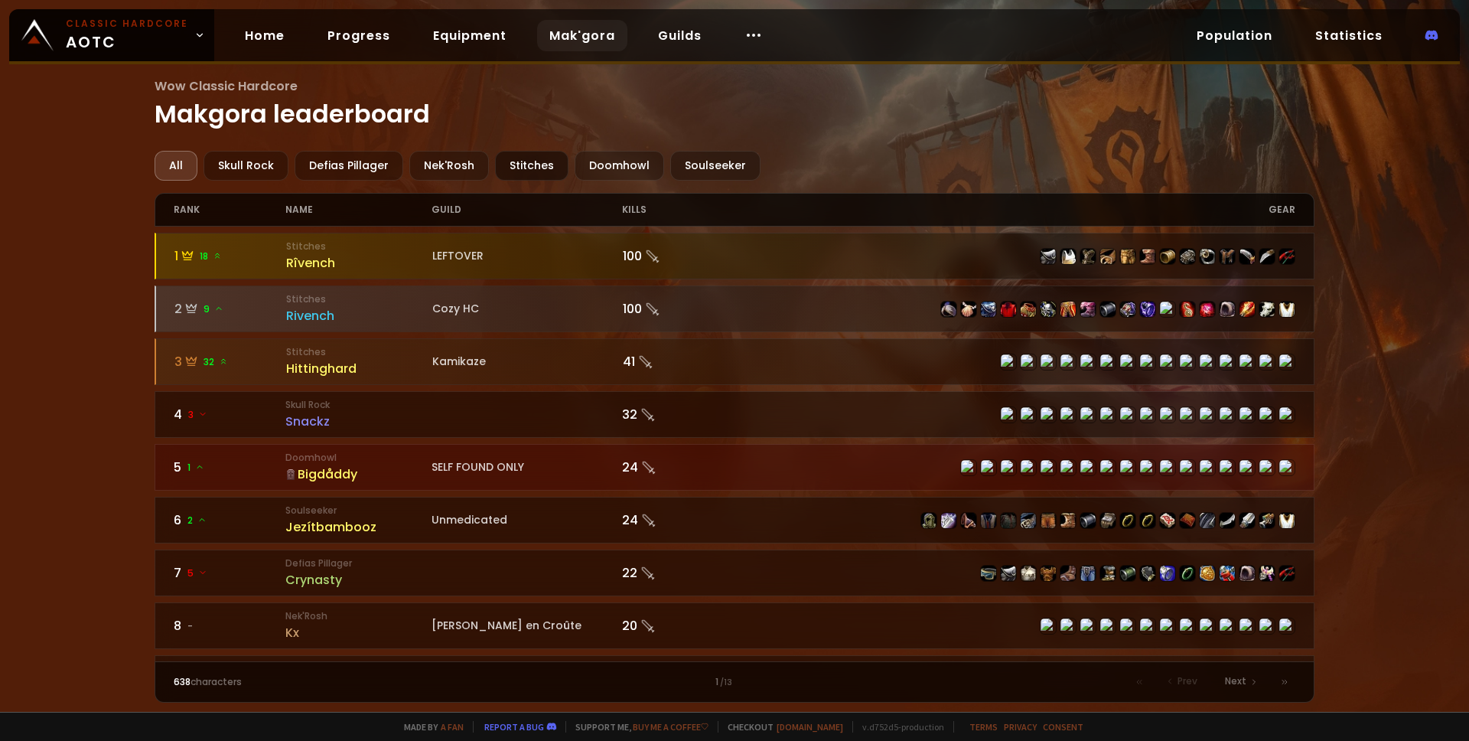
click at [500, 165] on div "Stitches" at bounding box center [531, 166] width 73 height 30
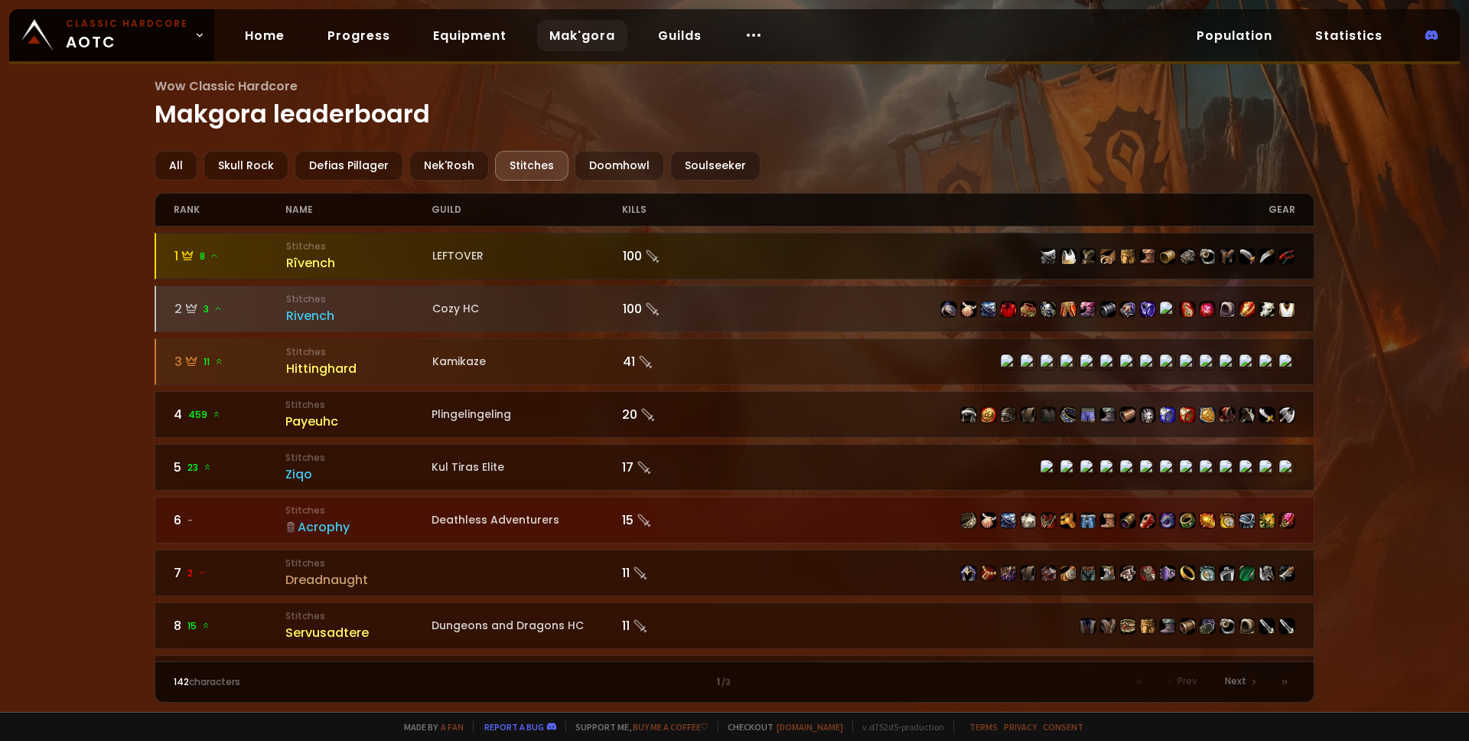
click at [302, 262] on div "Rîvench" at bounding box center [359, 262] width 146 height 19
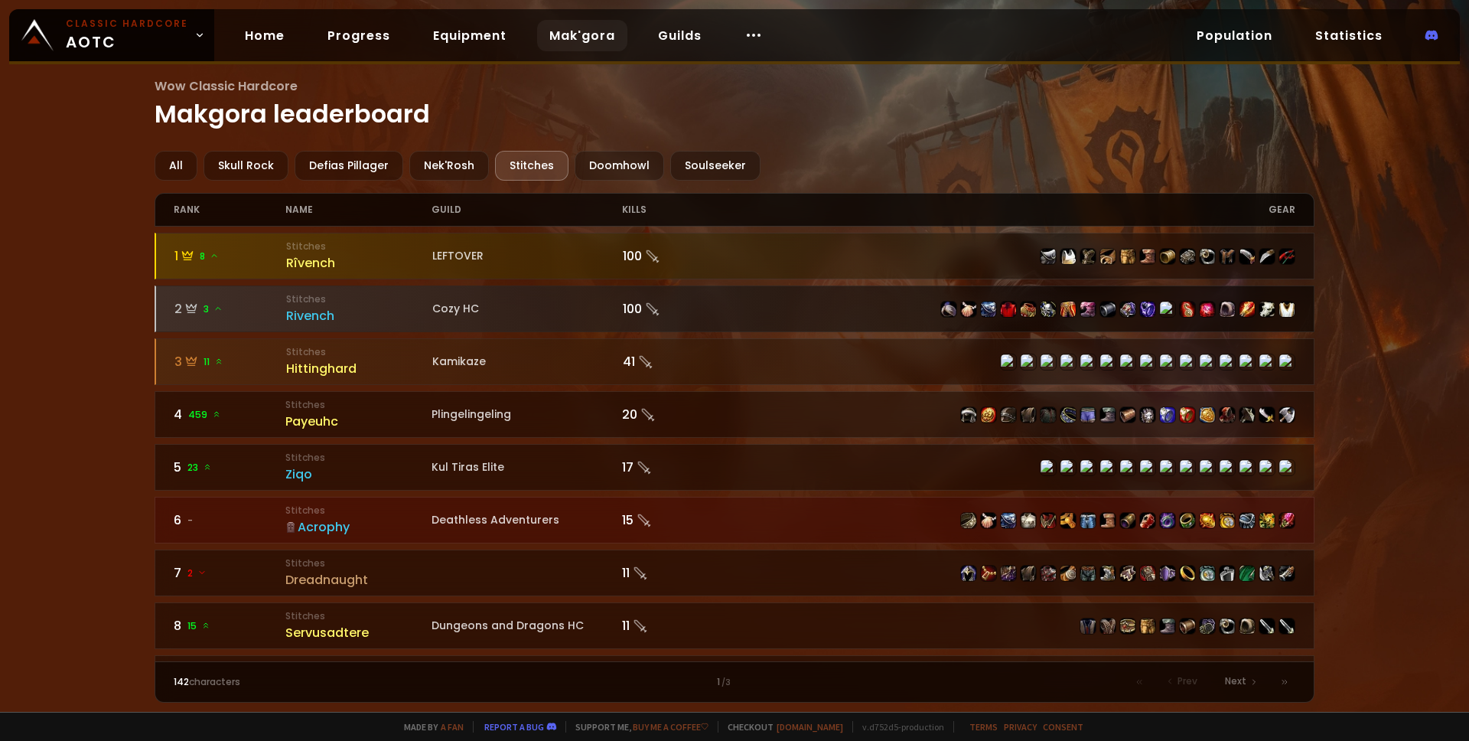
click at [316, 318] on div "Rivench" at bounding box center [359, 315] width 146 height 19
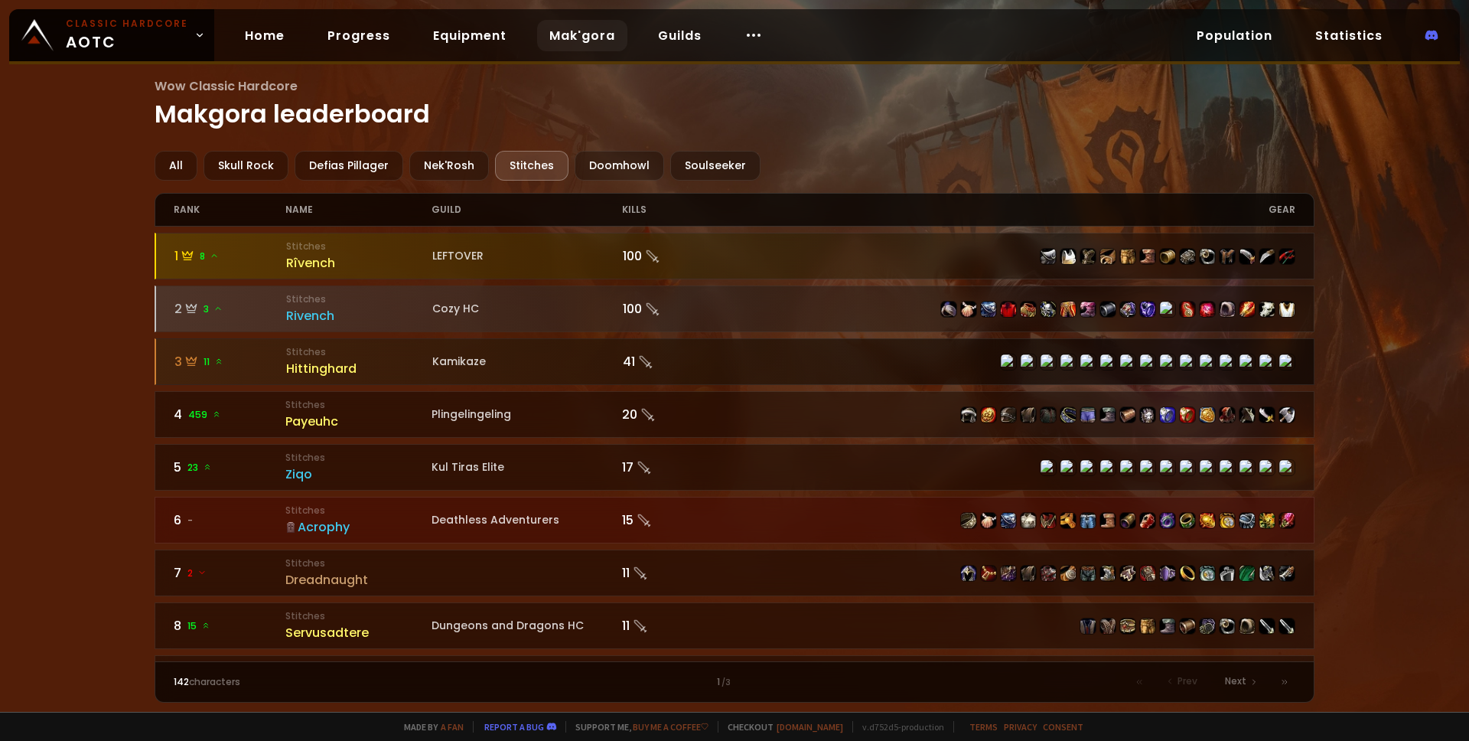
click at [322, 368] on div "Hittinghard" at bounding box center [359, 368] width 146 height 19
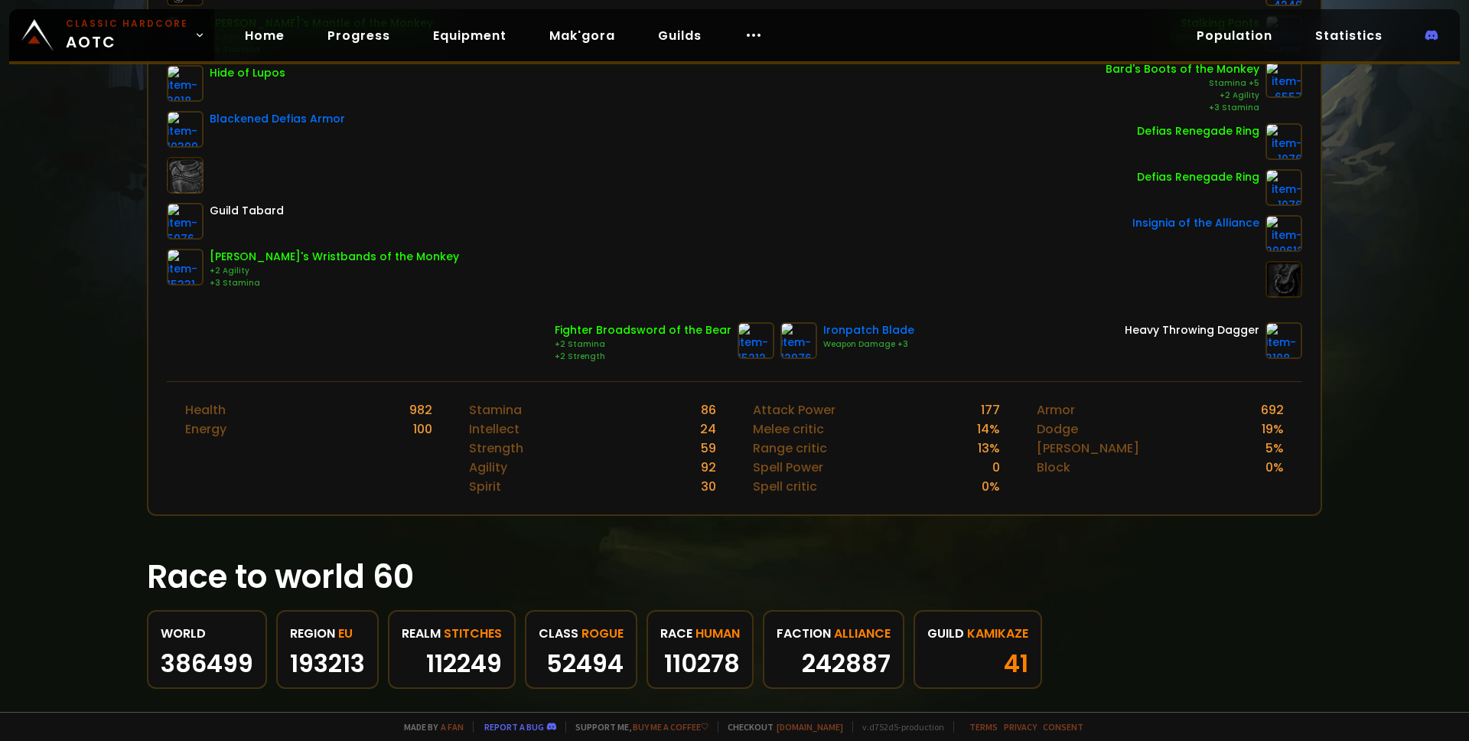
scroll to position [370, 0]
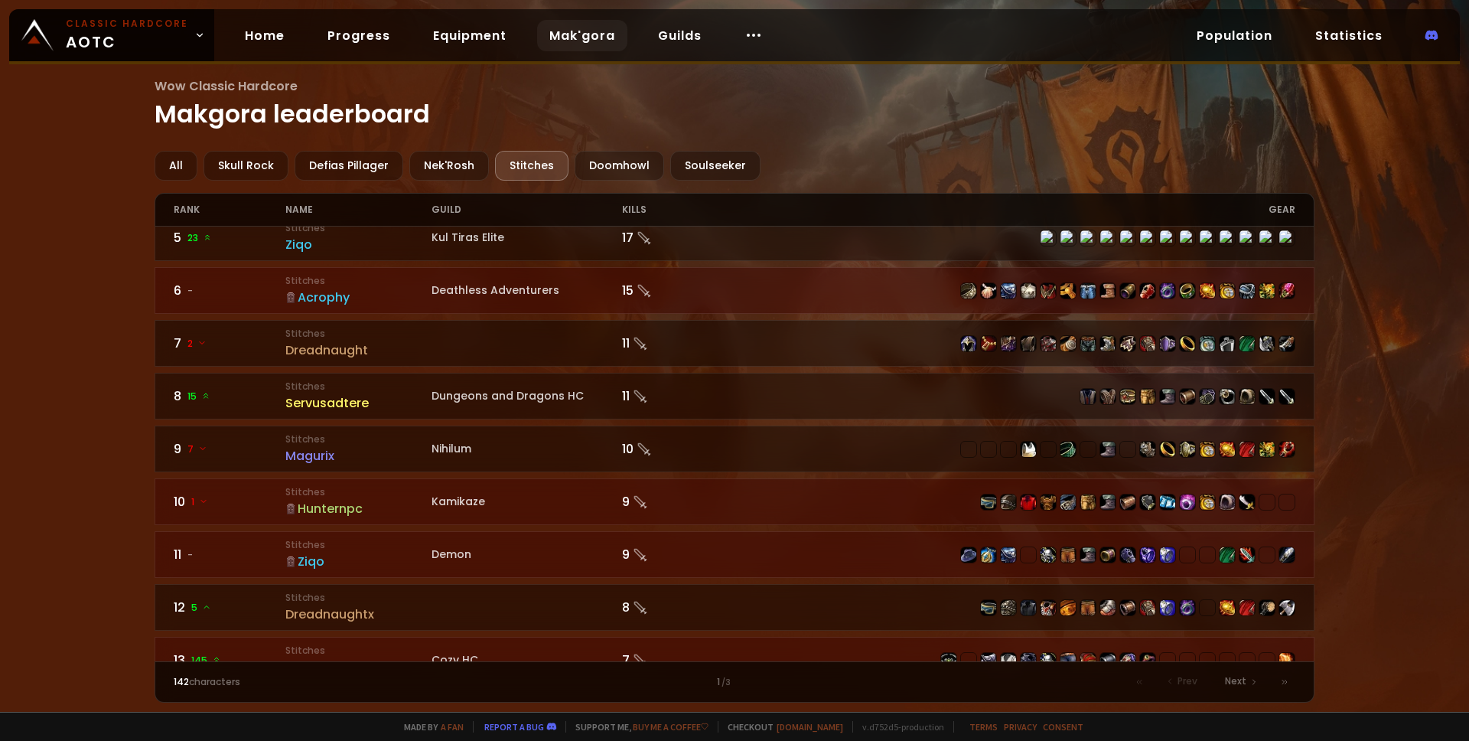
scroll to position [253, 0]
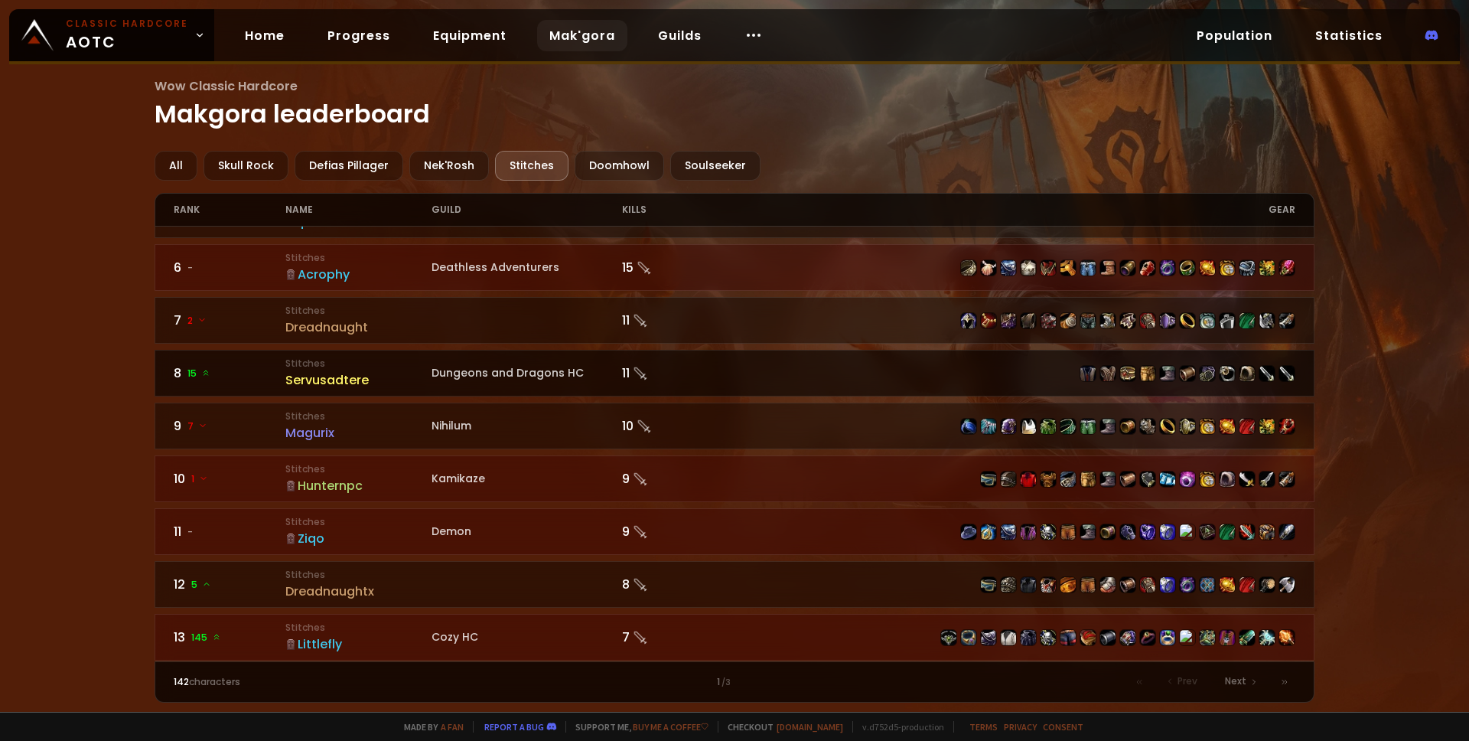
click at [351, 373] on div "Servusadtere" at bounding box center [358, 379] width 146 height 19
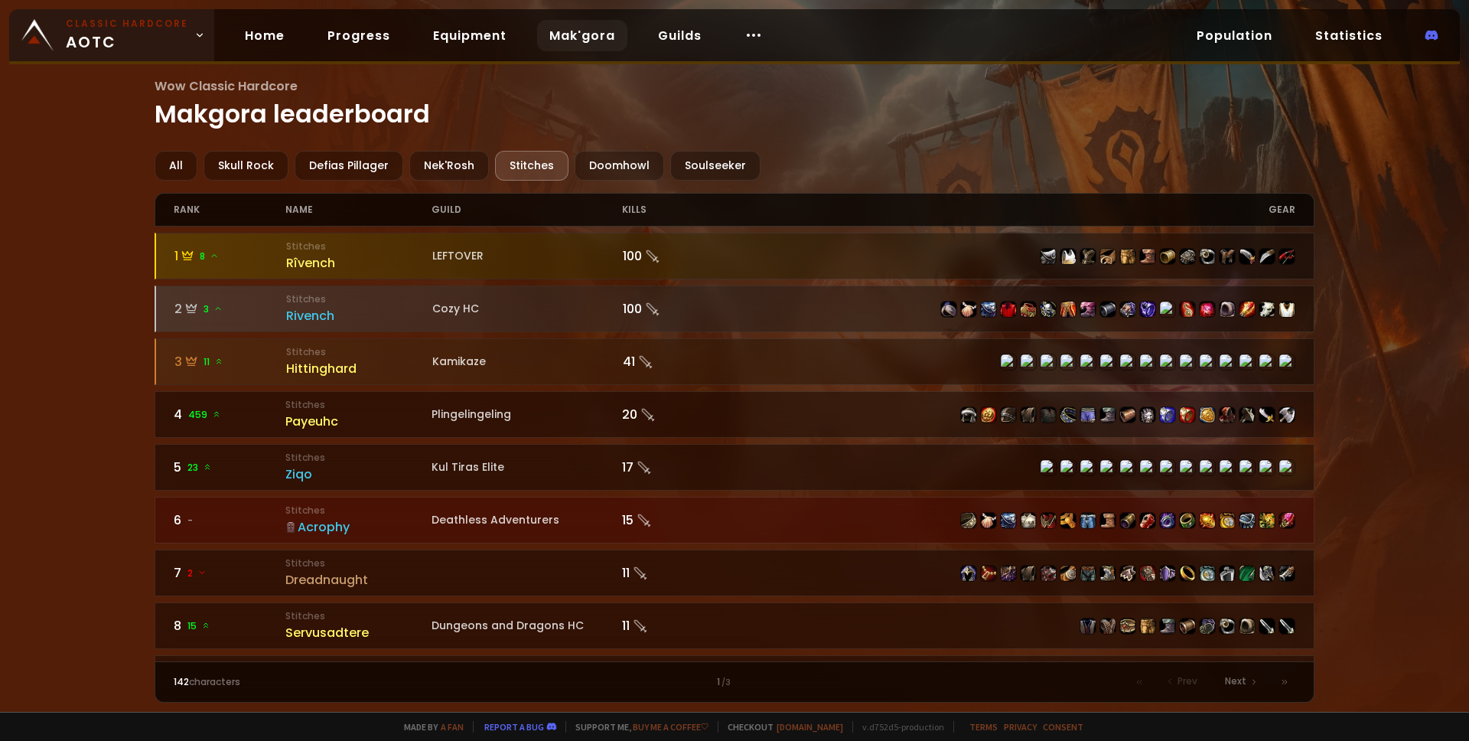
click at [139, 45] on span "Classic Hardcore AOTC" at bounding box center [127, 35] width 122 height 37
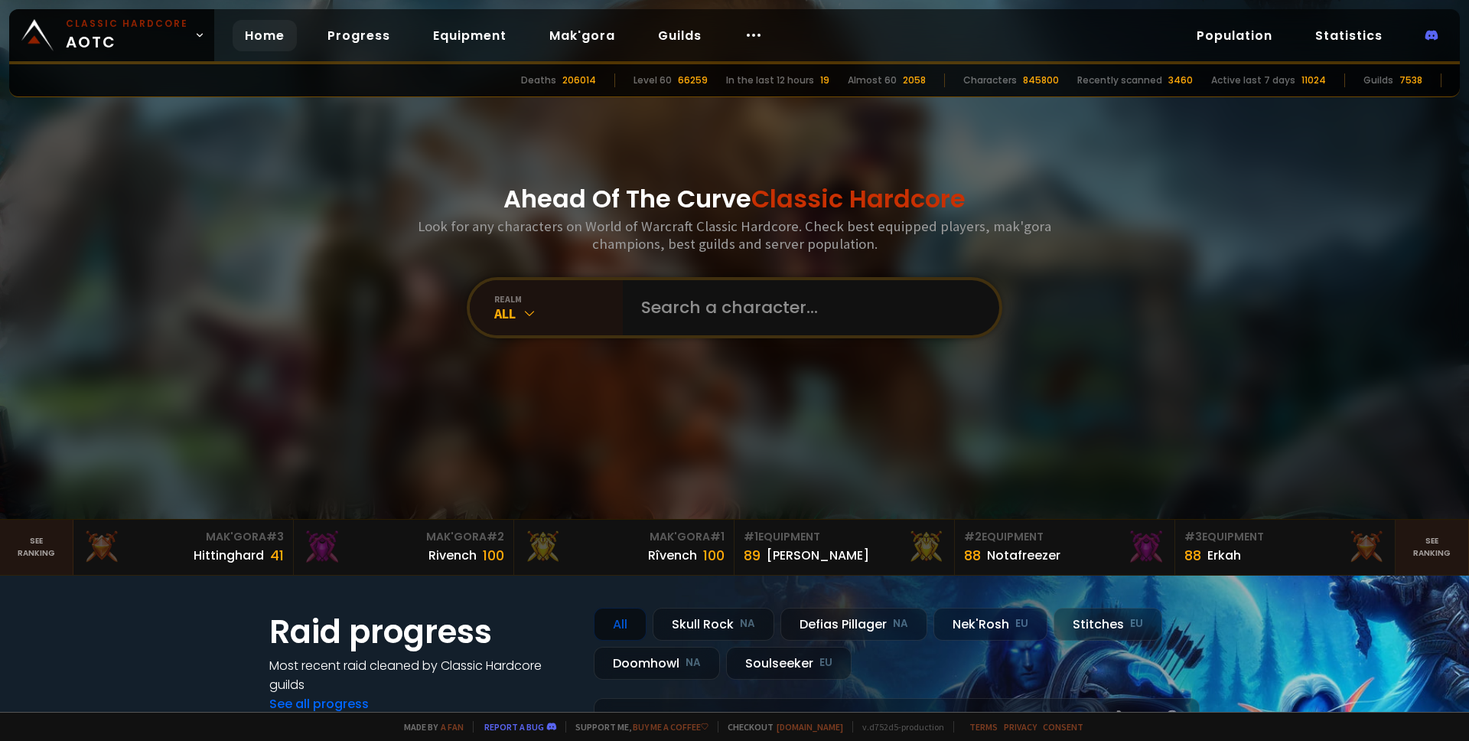
click at [827, 161] on div "Ahead Of The Curve Classic Hardcore Look for any characters on World of Warcraf…" at bounding box center [735, 259] width 922 height 519
click at [1229, 35] on link "Population" at bounding box center [1235, 35] width 100 height 31
